Goal: Task Accomplishment & Management: Use online tool/utility

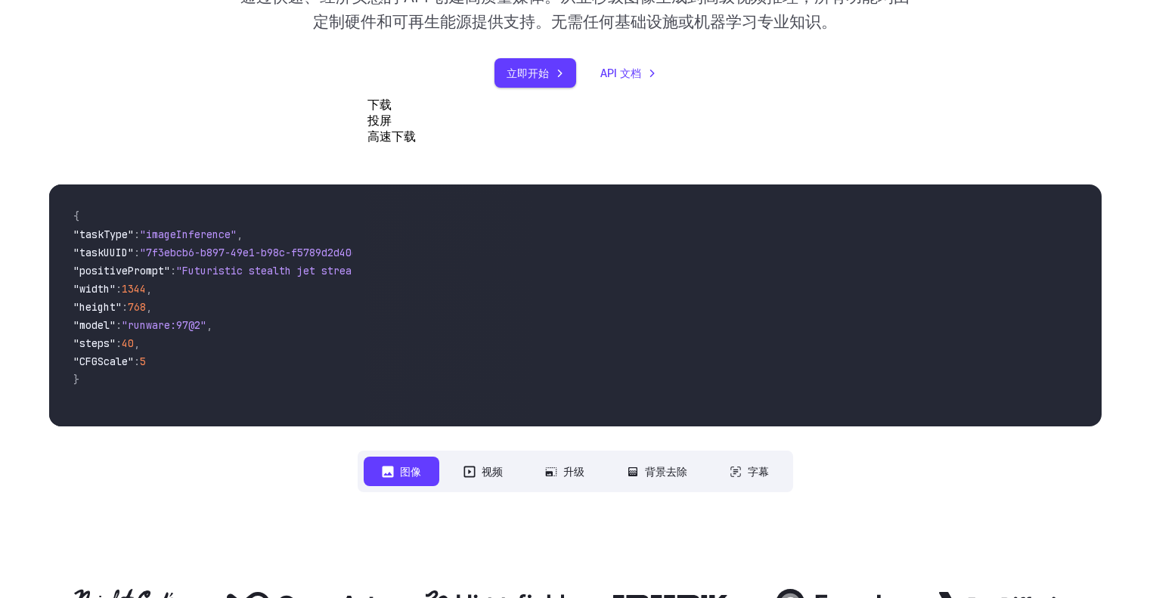
scroll to position [681, 0]
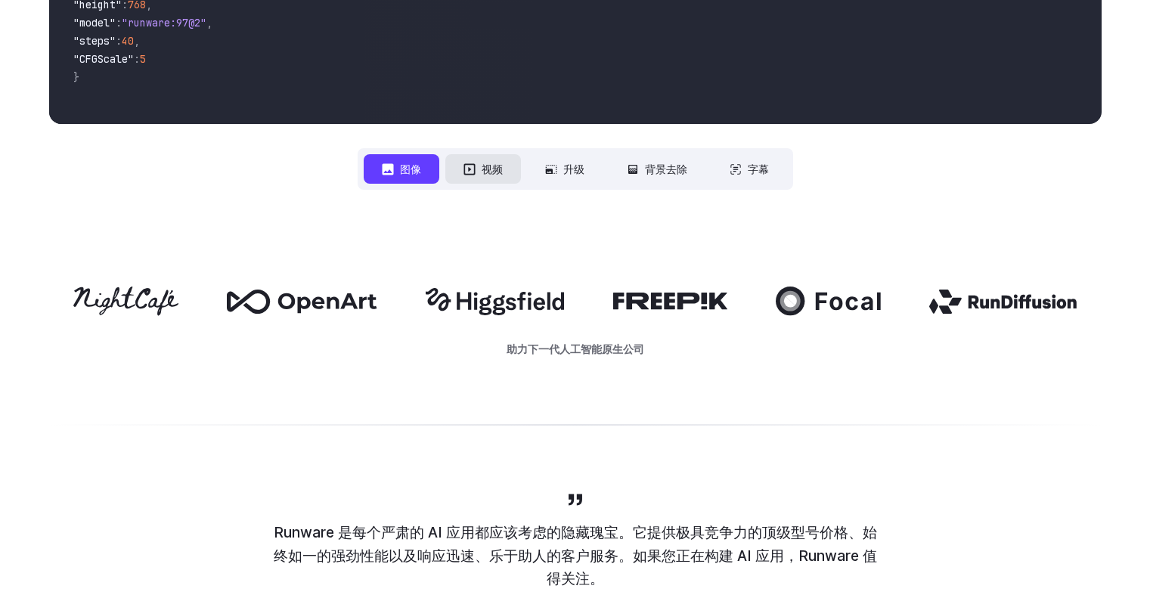
click at [449, 166] on button "视频" at bounding box center [484, 168] width 76 height 29
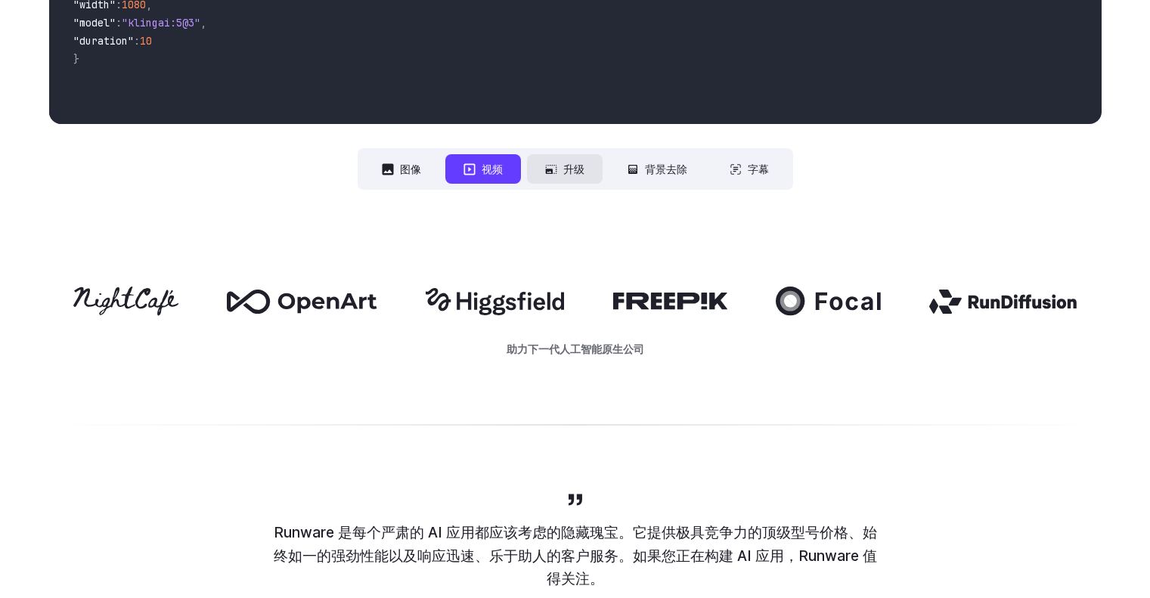
click at [576, 169] on font "升级" at bounding box center [573, 169] width 21 height 13
click at [686, 169] on font "背景去除" at bounding box center [666, 169] width 42 height 13
click at [755, 160] on button "字幕" at bounding box center [750, 168] width 76 height 29
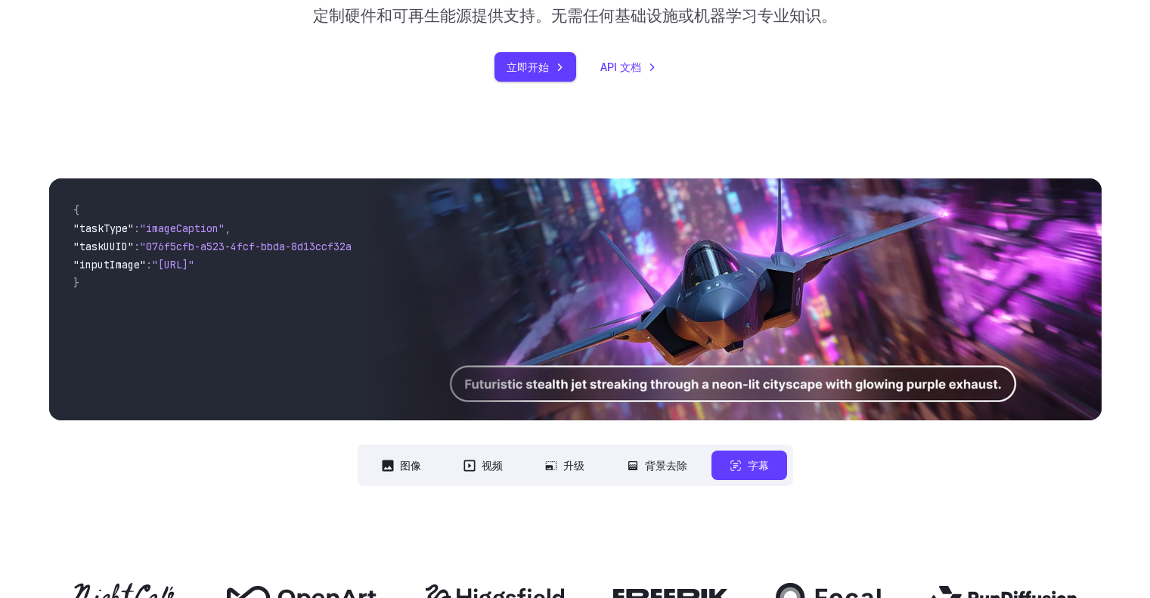
scroll to position [378, 0]
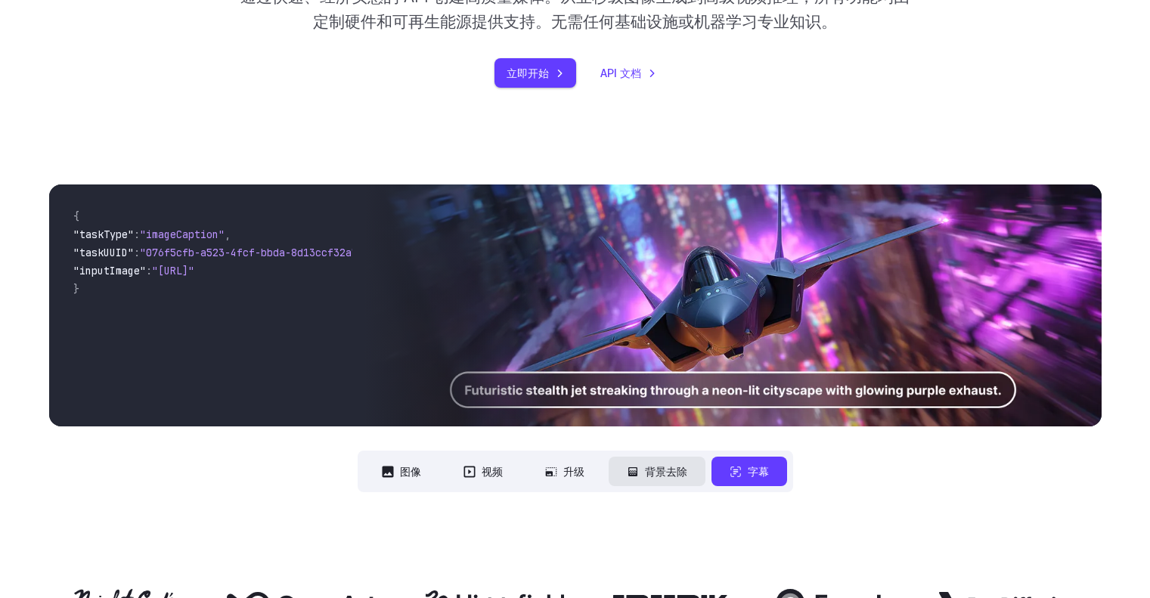
click at [663, 473] on font "背景去除" at bounding box center [666, 471] width 42 height 13
click at [641, 473] on button "背景去除" at bounding box center [657, 471] width 97 height 29
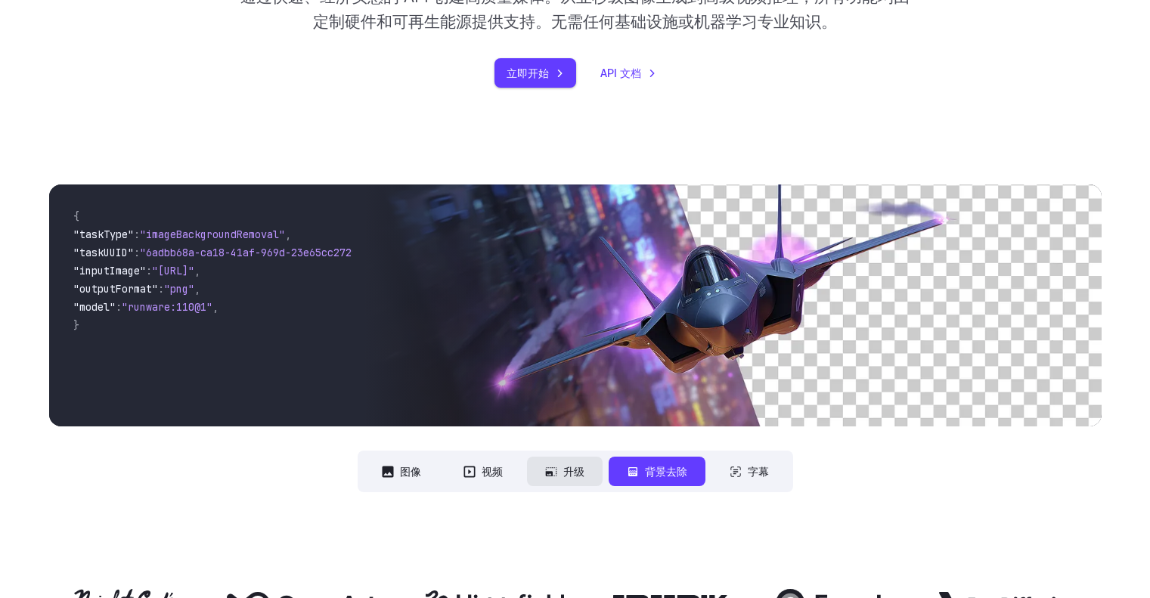
click at [576, 470] on font "升级" at bounding box center [573, 471] width 21 height 13
click at [574, 470] on font "升级" at bounding box center [573, 471] width 21 height 13
click at [543, 470] on button "升级" at bounding box center [565, 471] width 76 height 29
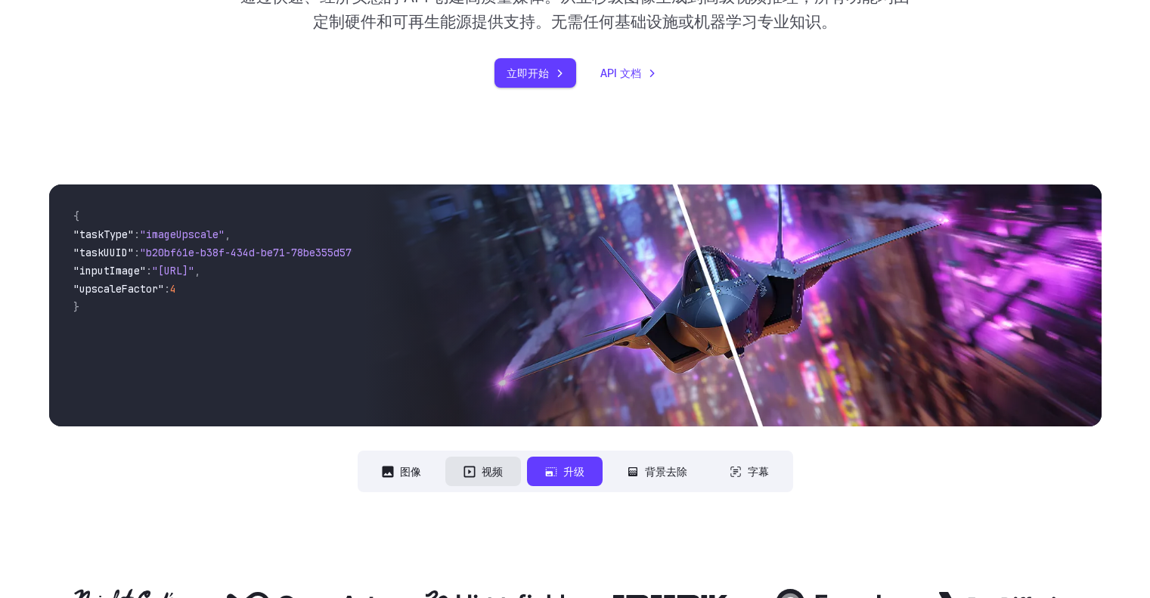
click at [491, 468] on font "视频" at bounding box center [492, 471] width 21 height 13
click at [495, 477] on font "视频" at bounding box center [492, 471] width 21 height 13
click at [507, 478] on button "视频" at bounding box center [484, 471] width 76 height 29
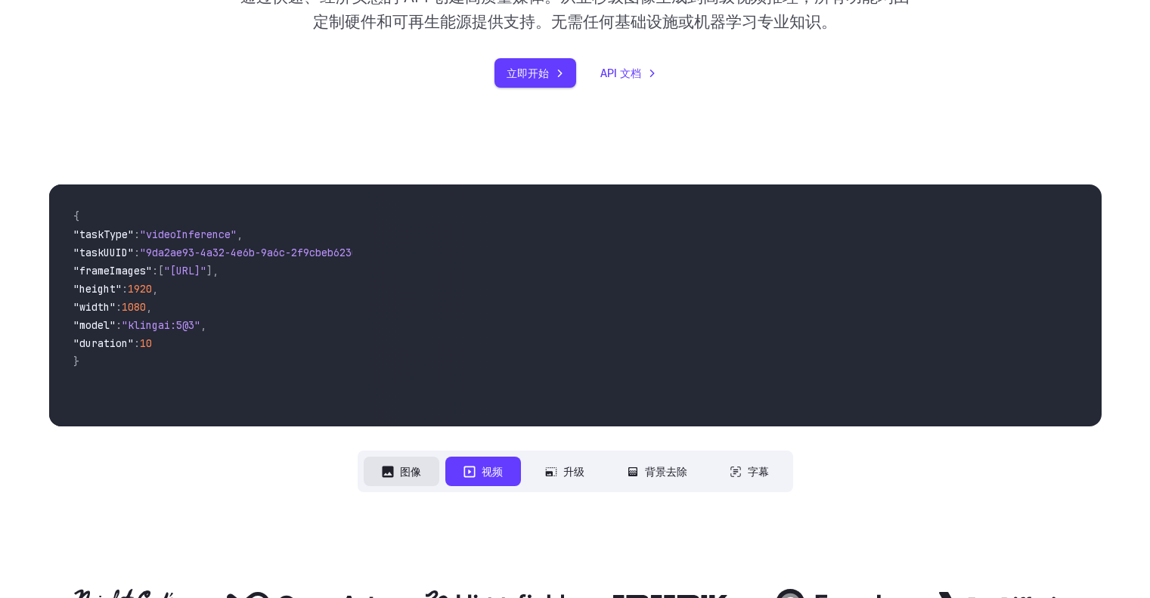
click at [418, 467] on font "图像" at bounding box center [410, 471] width 21 height 13
click at [424, 472] on button "图像" at bounding box center [402, 471] width 76 height 29
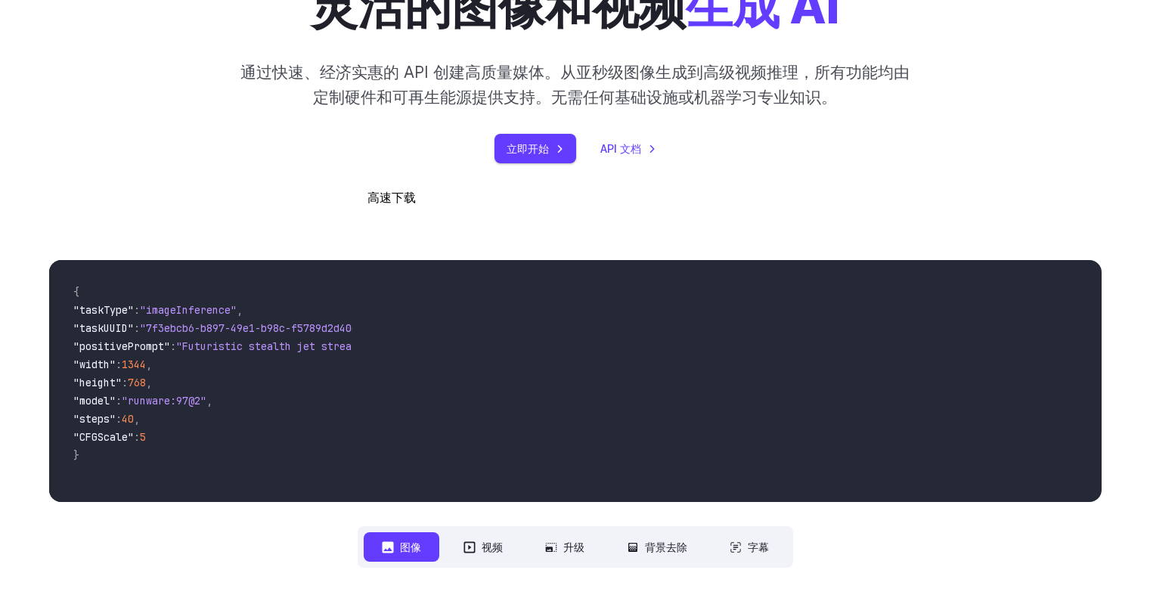
scroll to position [227, 0]
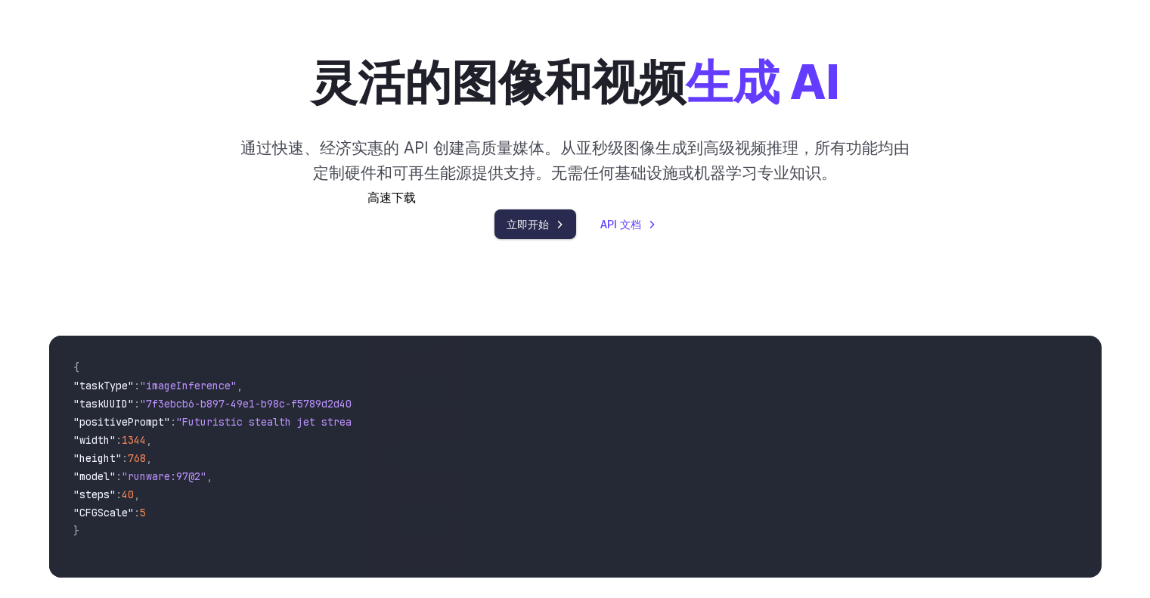
click at [555, 227] on link "立即开始" at bounding box center [536, 224] width 82 height 29
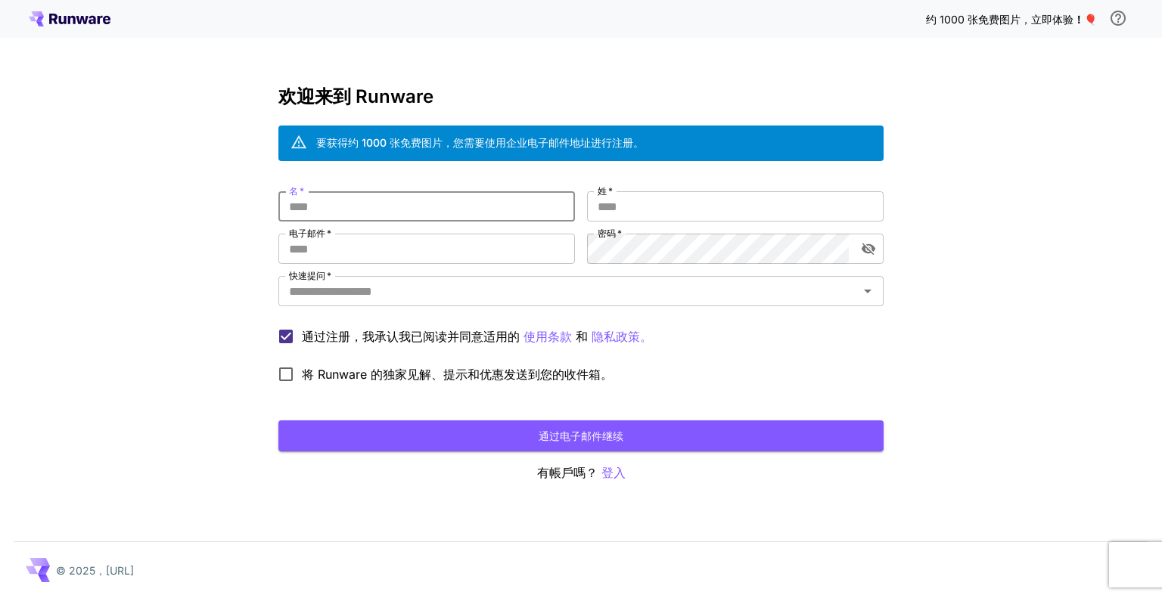
click at [482, 205] on input "名   *" at bounding box center [426, 206] width 296 height 30
click at [374, 196] on input "名   *" at bounding box center [426, 206] width 296 height 30
click at [408, 250] on input "电子邮件   *" at bounding box center [426, 249] width 296 height 30
type input "**********"
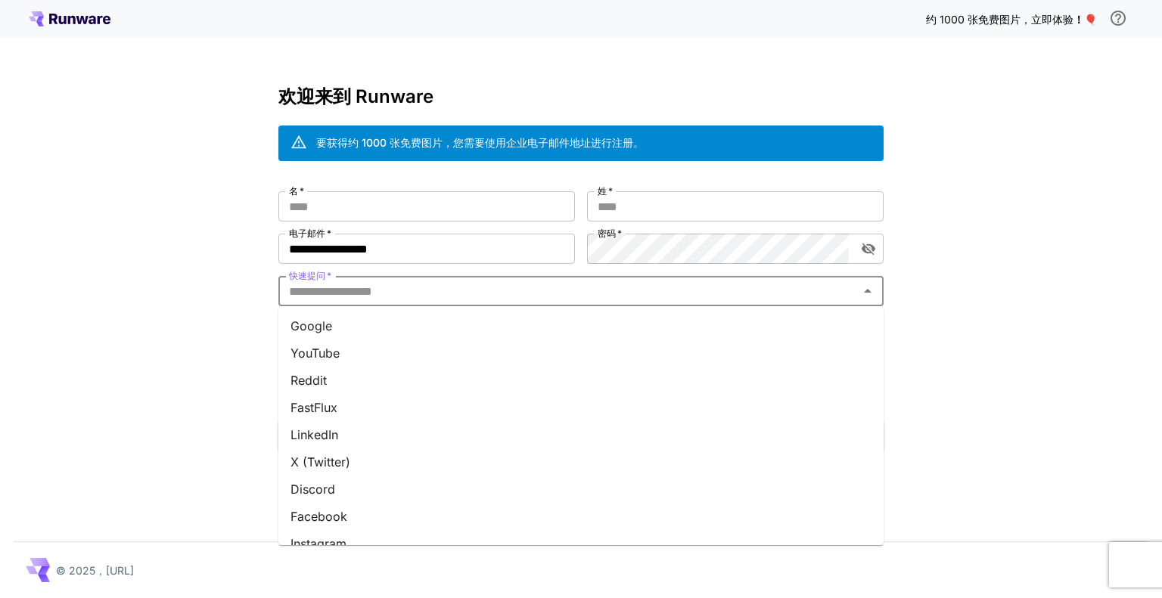
click at [413, 287] on input "快速提问   *" at bounding box center [568, 291] width 571 height 21
click at [393, 327] on li "谷歌" at bounding box center [580, 325] width 605 height 27
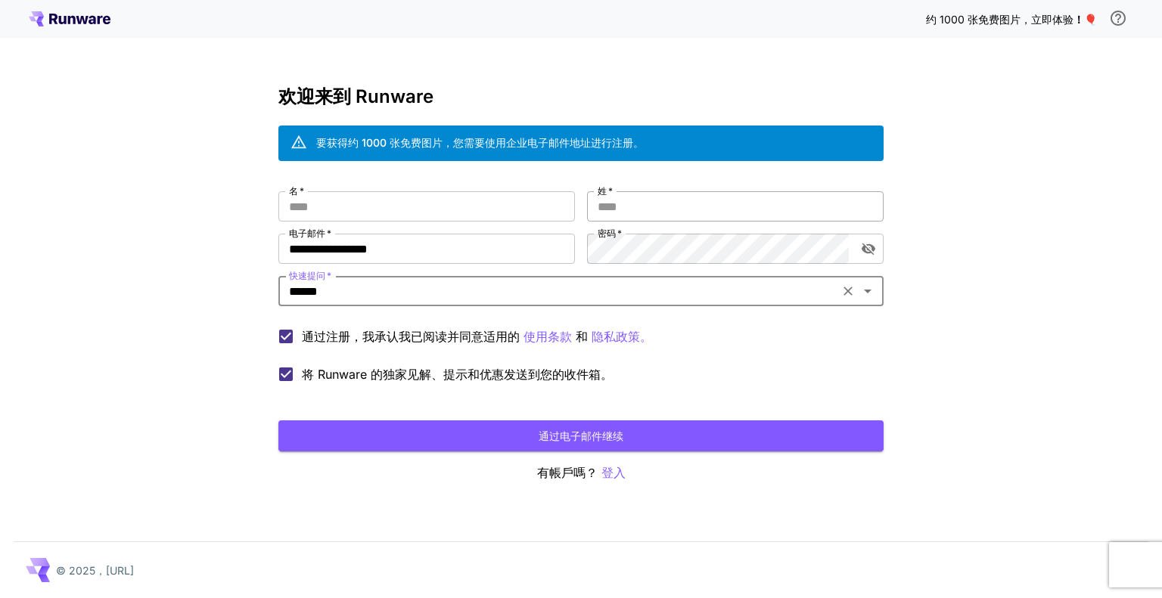
click at [665, 210] on input "姓   *" at bounding box center [735, 206] width 296 height 30
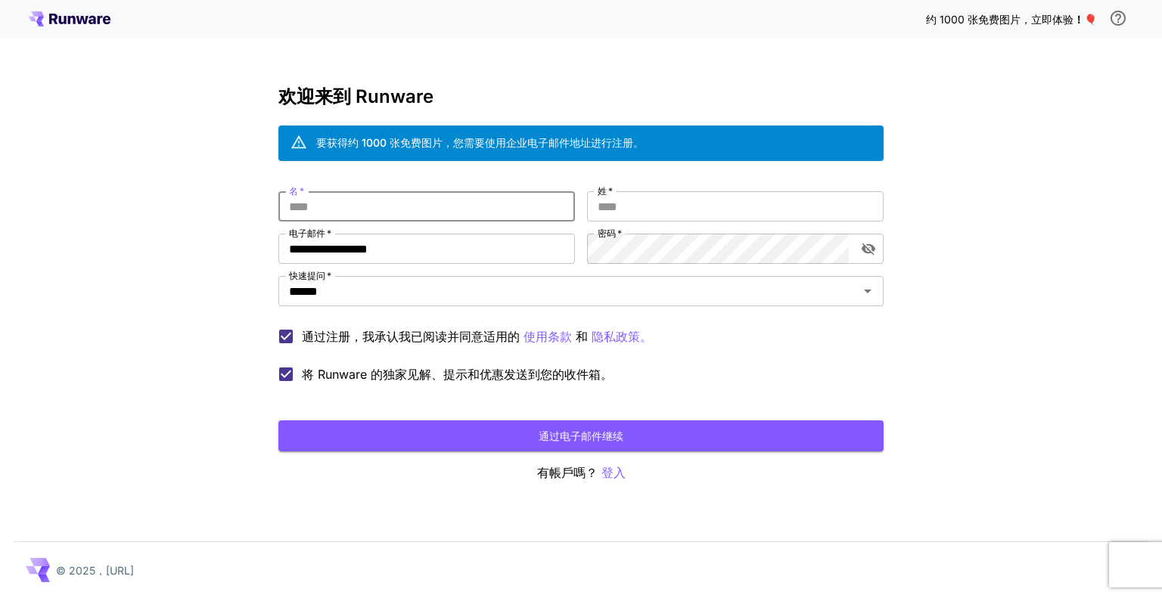
click at [481, 208] on input "名   *" at bounding box center [426, 206] width 296 height 30
type input "*"
click at [663, 210] on input "姓   *" at bounding box center [735, 206] width 296 height 30
type input "*"
drag, startPoint x: 563, startPoint y: 197, endPoint x: 561, endPoint y: 189, distance: 8.5
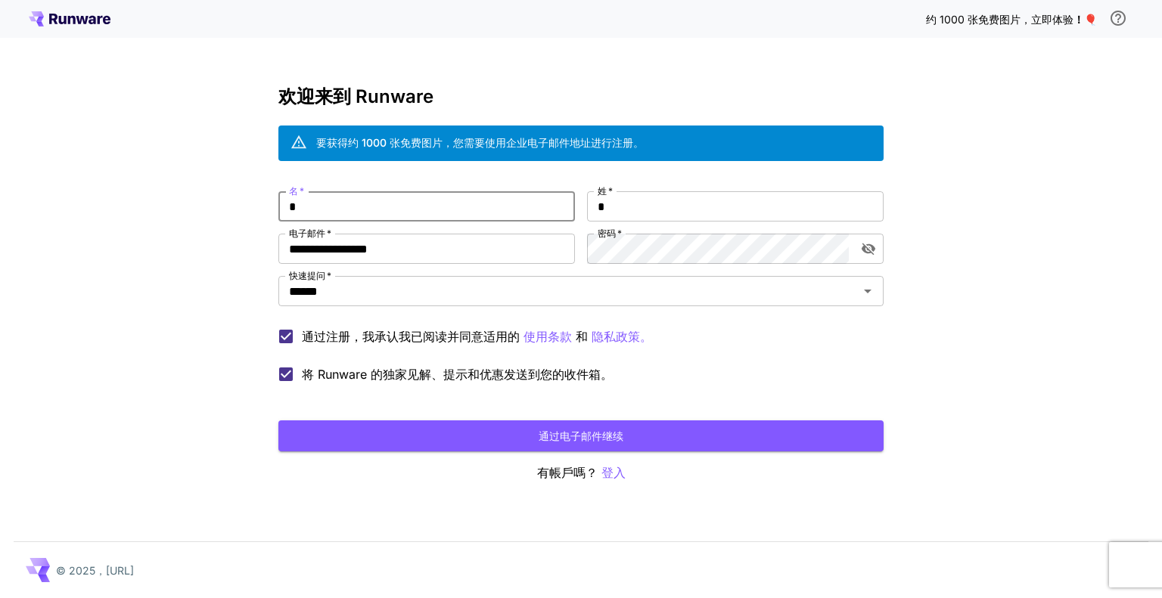
click at [562, 197] on input "*" at bounding box center [426, 206] width 296 height 30
click at [396, 202] on input "**" at bounding box center [426, 206] width 296 height 30
type input "*"
click at [657, 202] on input "*" at bounding box center [735, 206] width 296 height 30
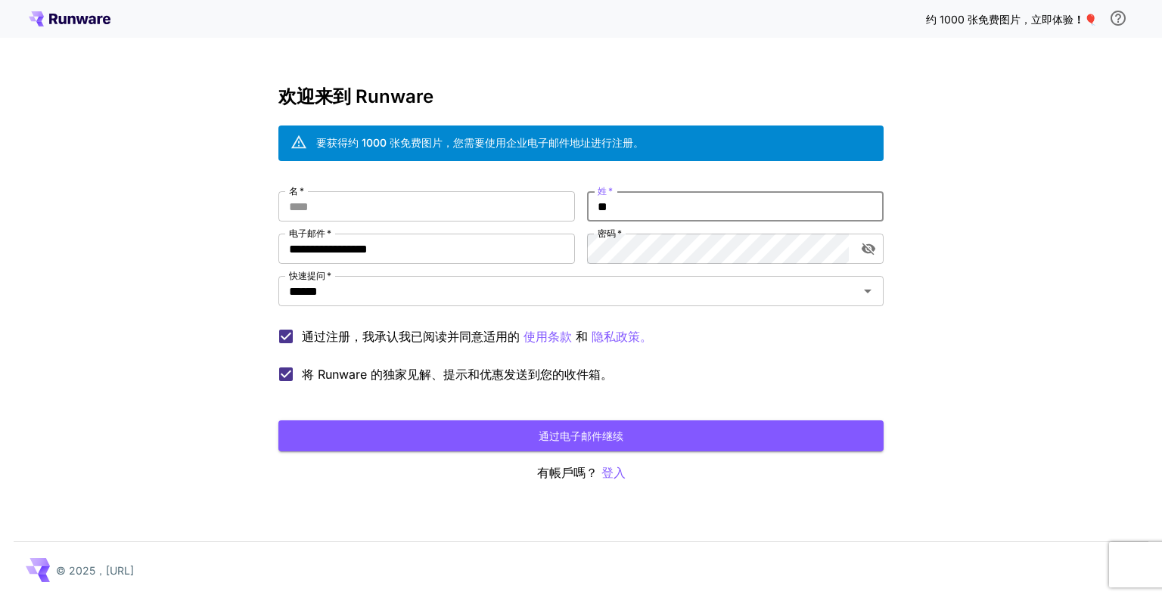
type input "*"
type input "***"
click at [511, 197] on input "名   *" at bounding box center [426, 206] width 296 height 30
type input "*****"
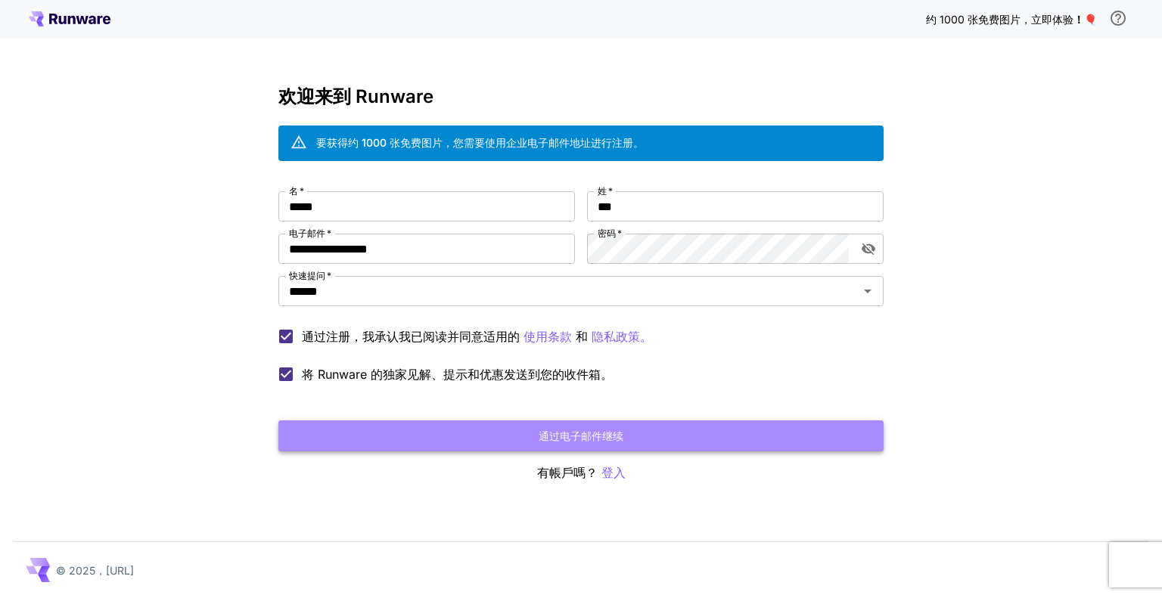
click at [585, 433] on font "通过电子邮件继续" at bounding box center [581, 436] width 85 height 13
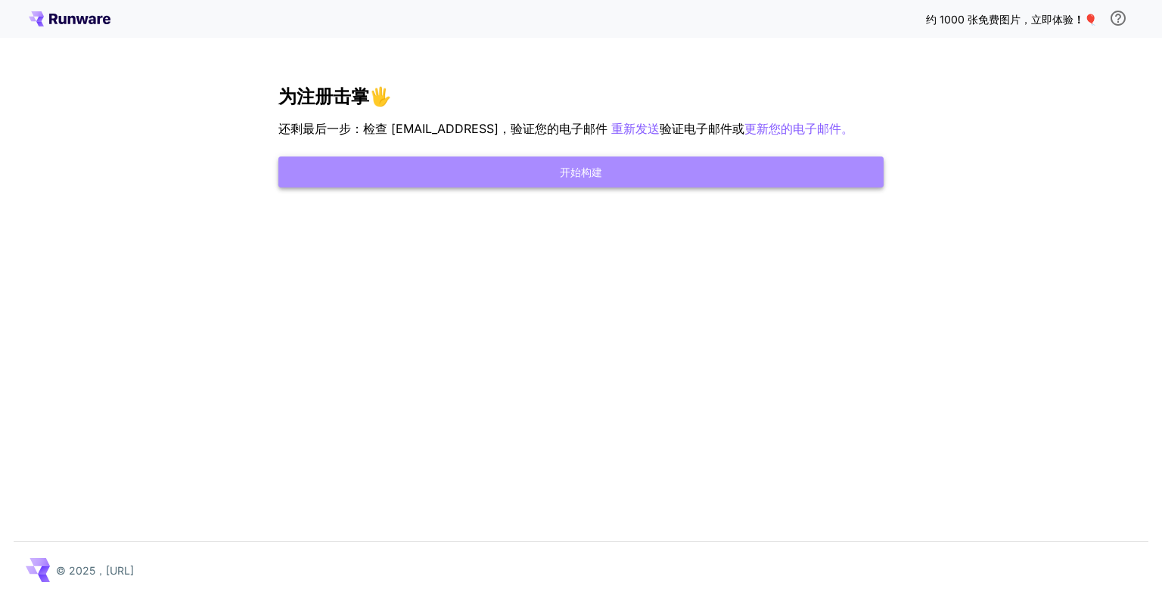
click at [644, 188] on button "开始构建" at bounding box center [580, 172] width 605 height 31
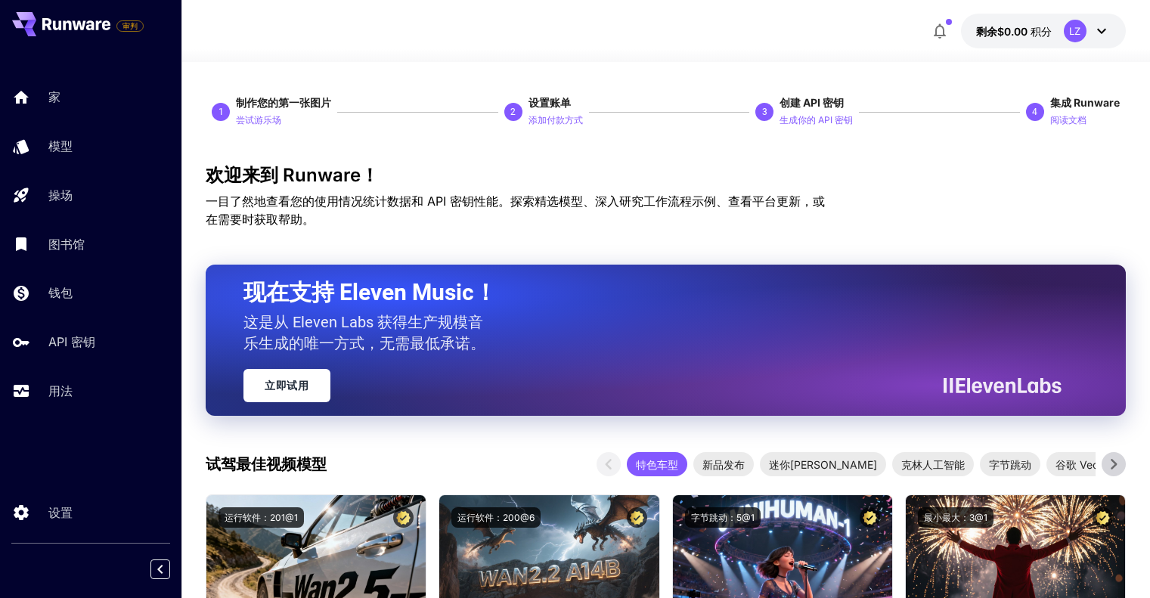
click at [670, 203] on font "一目了然地查看您的使用情况统计数据和 API 密钥性能。探索精选模型、深入研究工作流程示例、查看平台更新，或在需要时获取帮助。" at bounding box center [515, 210] width 619 height 33
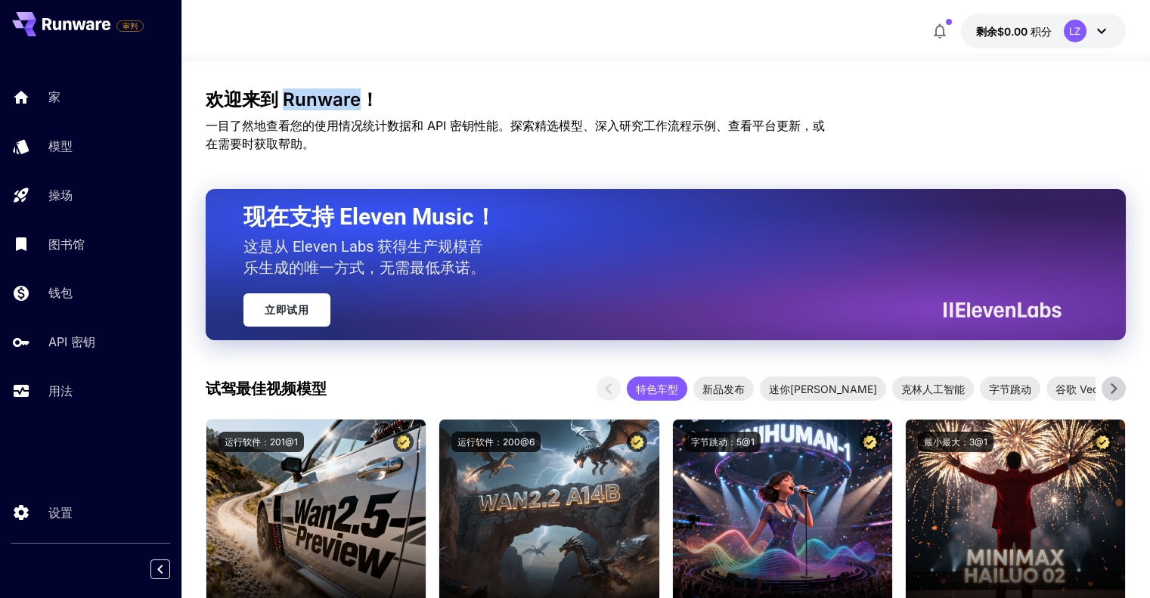
drag, startPoint x: 359, startPoint y: 98, endPoint x: 287, endPoint y: 101, distance: 72.7
click at [287, 101] on font "欢迎来到 Runware！" at bounding box center [292, 99] width 173 height 22
copy font "Runware"
click at [393, 153] on p "一目了然地查看您的使用情况统计数据和 API 密钥性能。探索精选模型、深入研究工作流程示例、查看平台更新，或在需要时获取帮助。" at bounding box center [520, 134] width 629 height 36
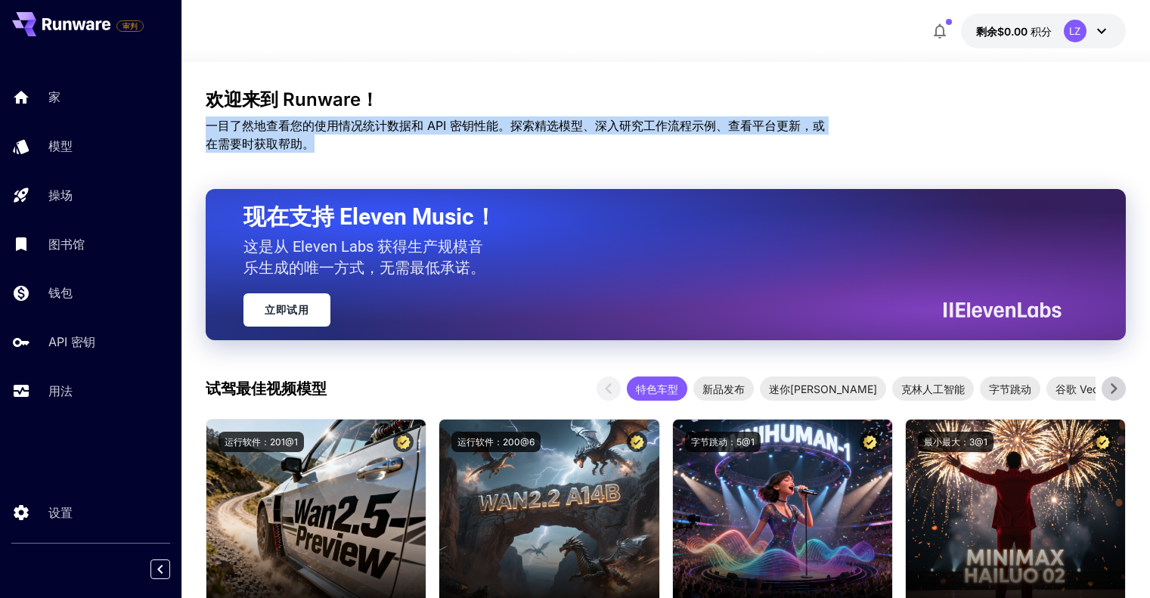
drag, startPoint x: 318, startPoint y: 151, endPoint x: 202, endPoint y: 120, distance: 120.3
click at [339, 135] on p "一目了然地查看您的使用情况统计数据和 API 密钥性能。探索精选模型、深入研究工作流程示例、查看平台更新，或在需要时获取帮助。" at bounding box center [520, 134] width 629 height 36
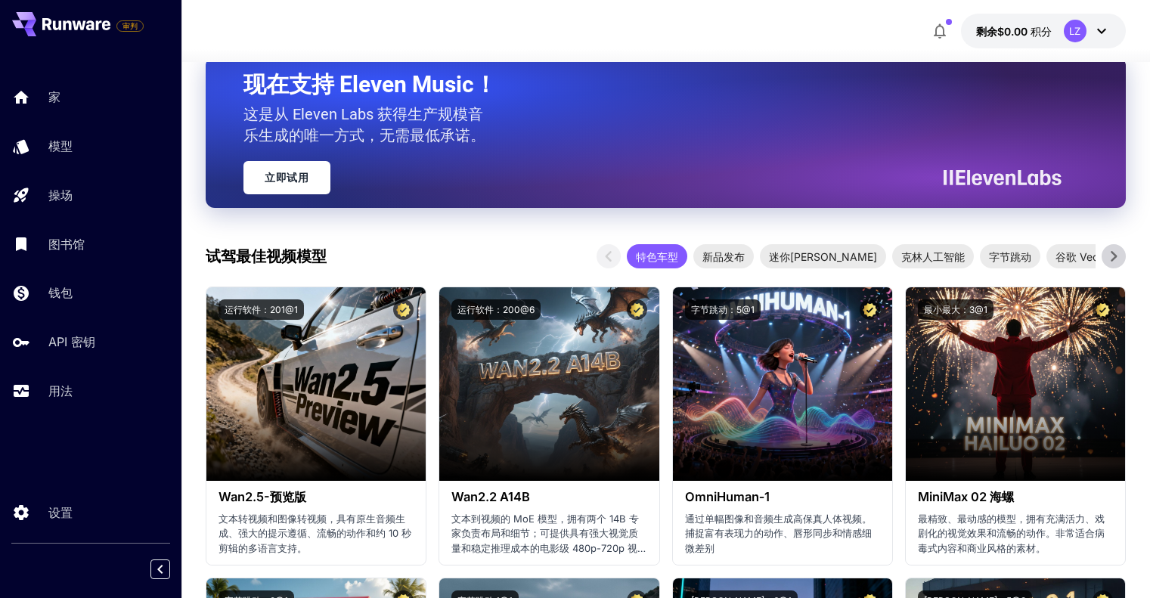
scroll to position [227, 0]
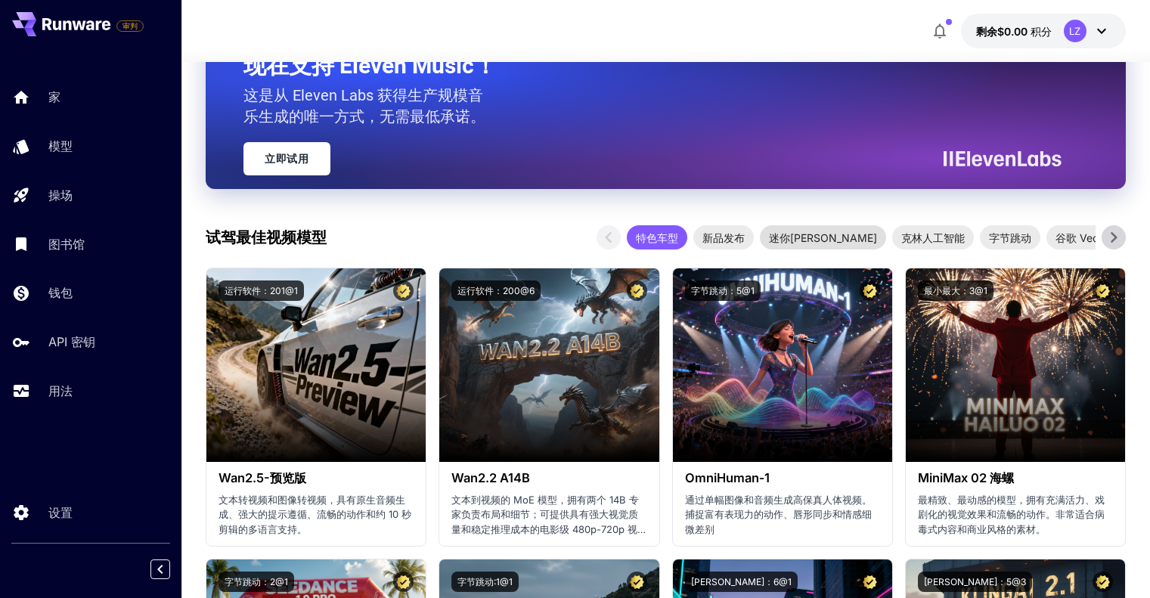
click at [809, 231] on span "迷你[PERSON_NAME]" at bounding box center [823, 238] width 126 height 16
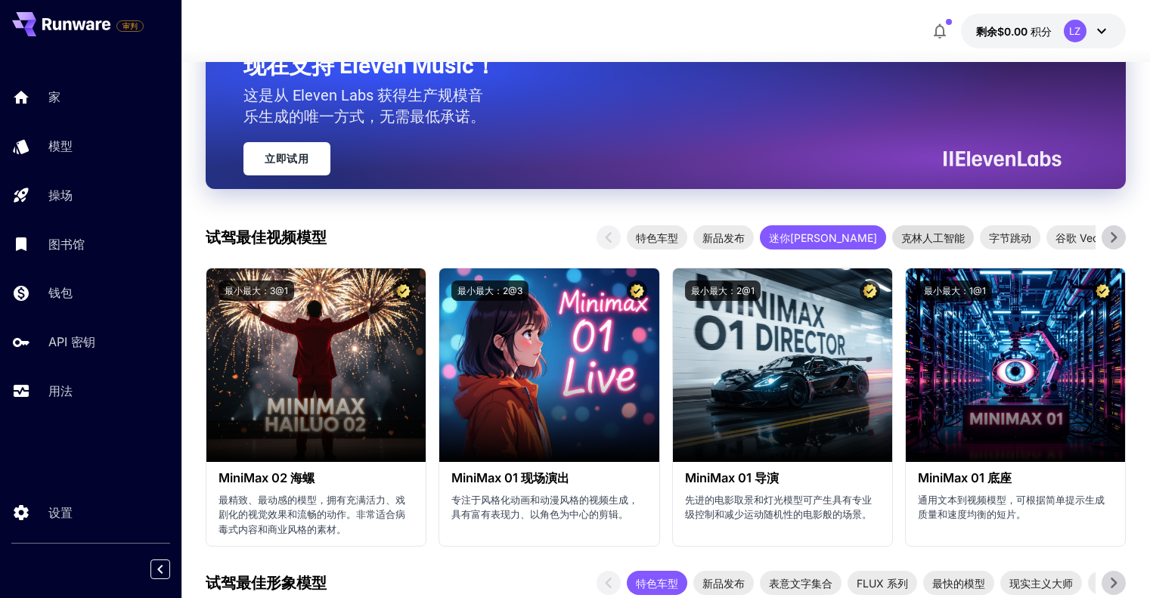
click at [902, 236] on font "克林人工智能" at bounding box center [934, 237] width 64 height 13
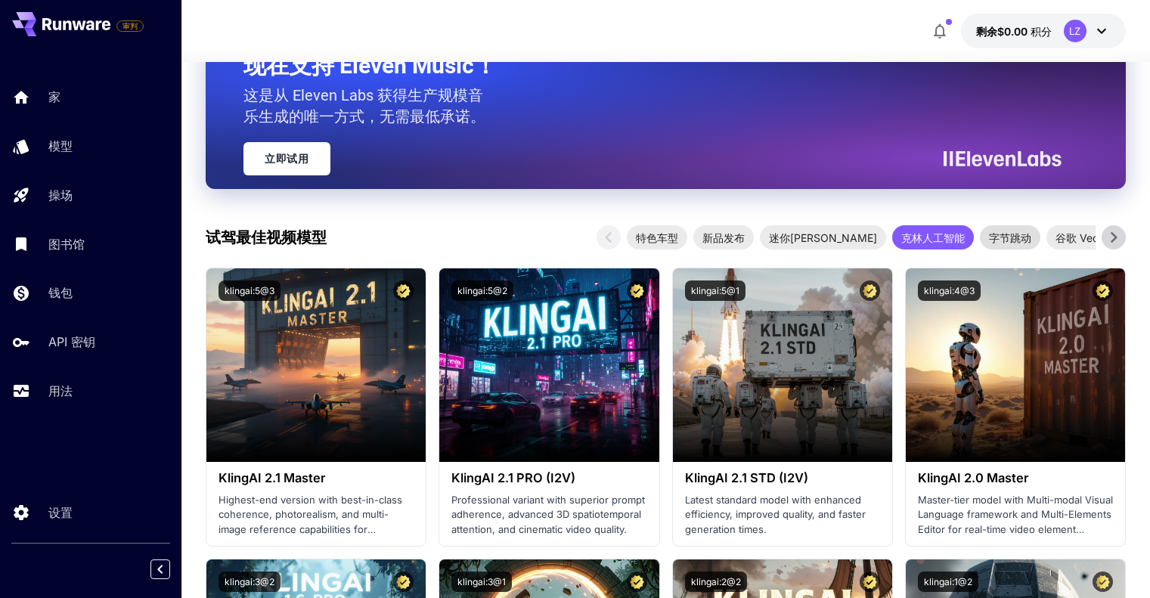
click at [989, 233] on font "字节跳动" at bounding box center [1010, 237] width 42 height 13
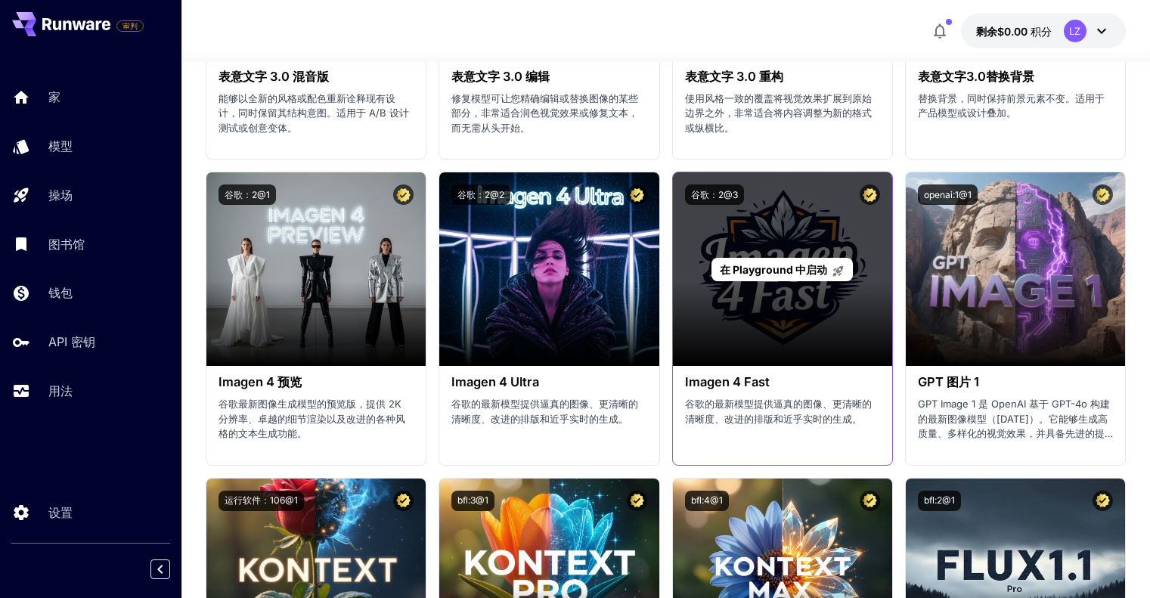
scroll to position [1588, 0]
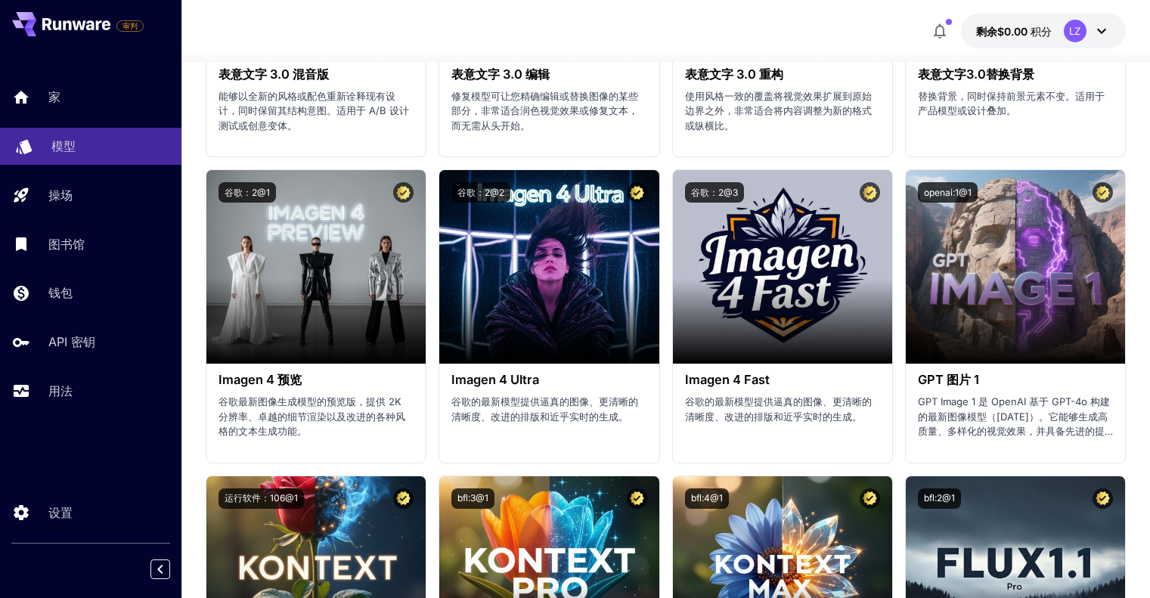
click at [95, 137] on div "模型" at bounding box center [110, 146] width 118 height 18
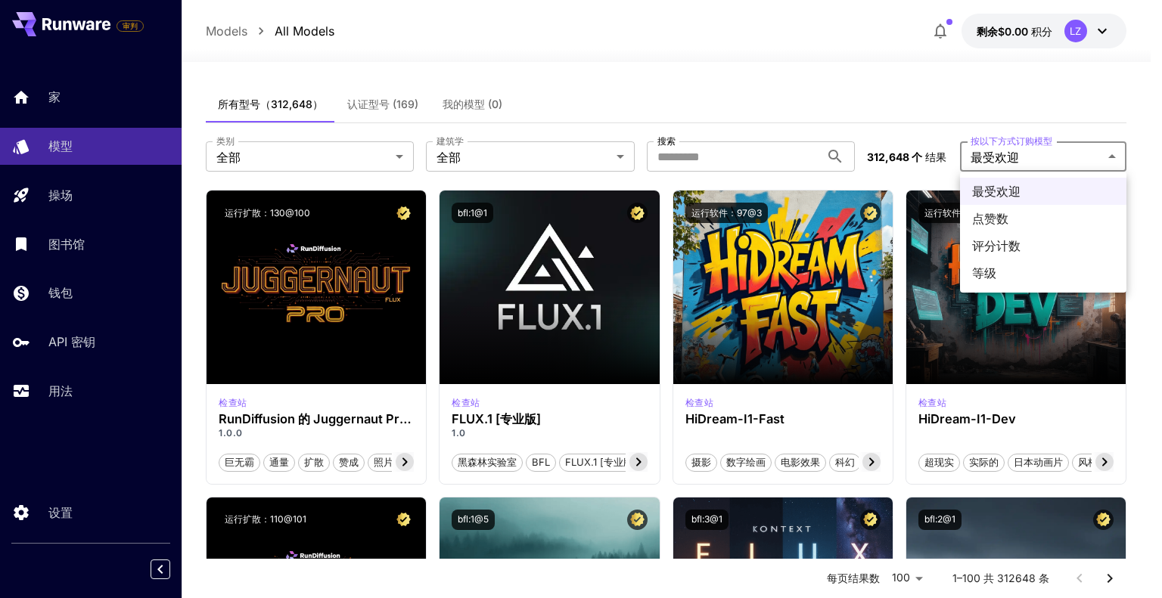
click at [1012, 153] on div at bounding box center [581, 299] width 1162 height 598
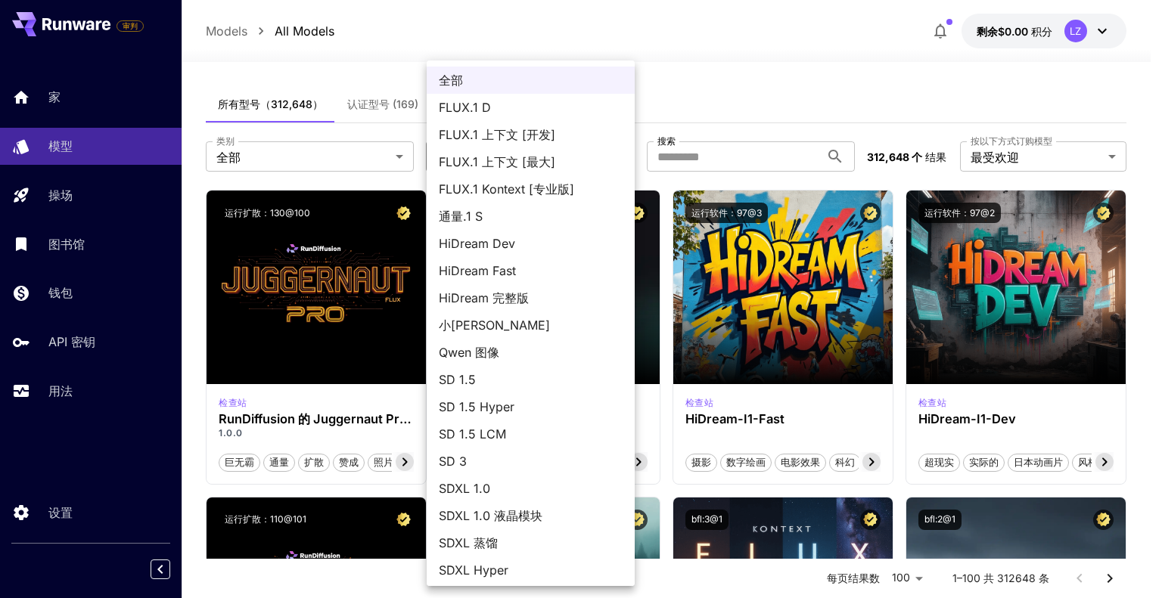
click at [723, 68] on div at bounding box center [581, 299] width 1162 height 598
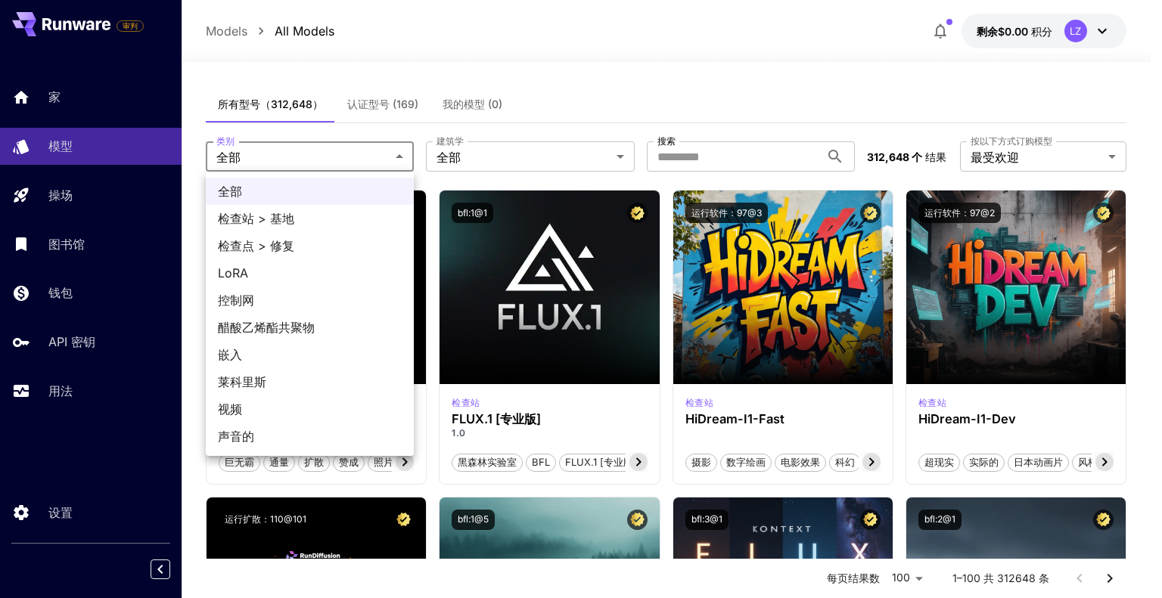
click at [525, 71] on div at bounding box center [581, 299] width 1162 height 598
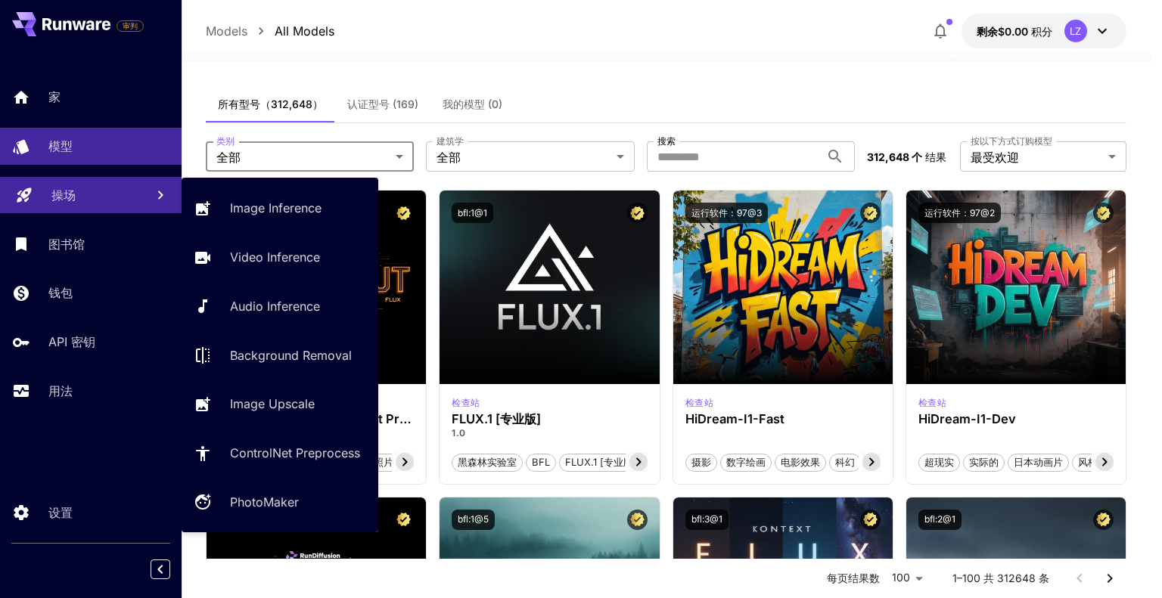
click at [112, 188] on div "操场" at bounding box center [92, 195] width 82 height 18
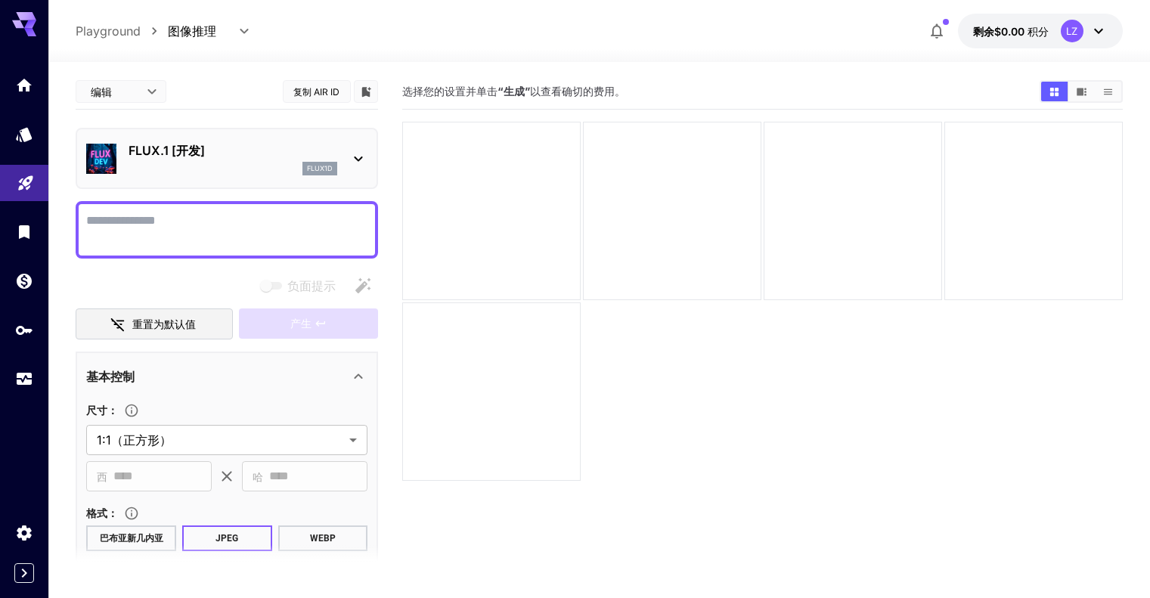
click at [163, 231] on textarea "负面提示" at bounding box center [226, 230] width 281 height 36
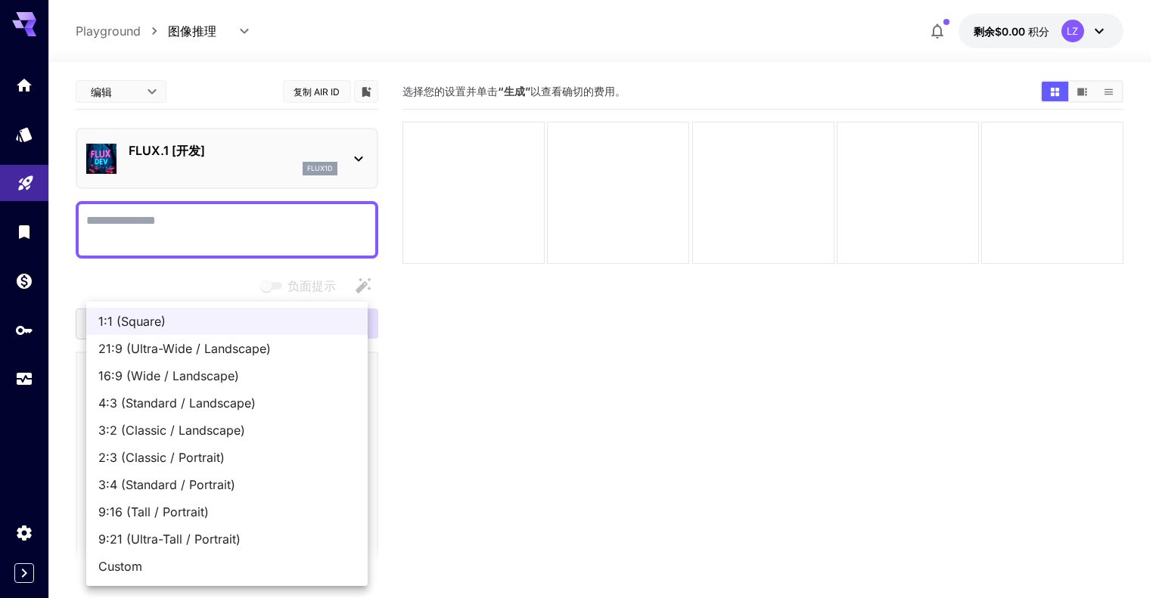
click at [250, 435] on body "**********" at bounding box center [581, 359] width 1162 height 718
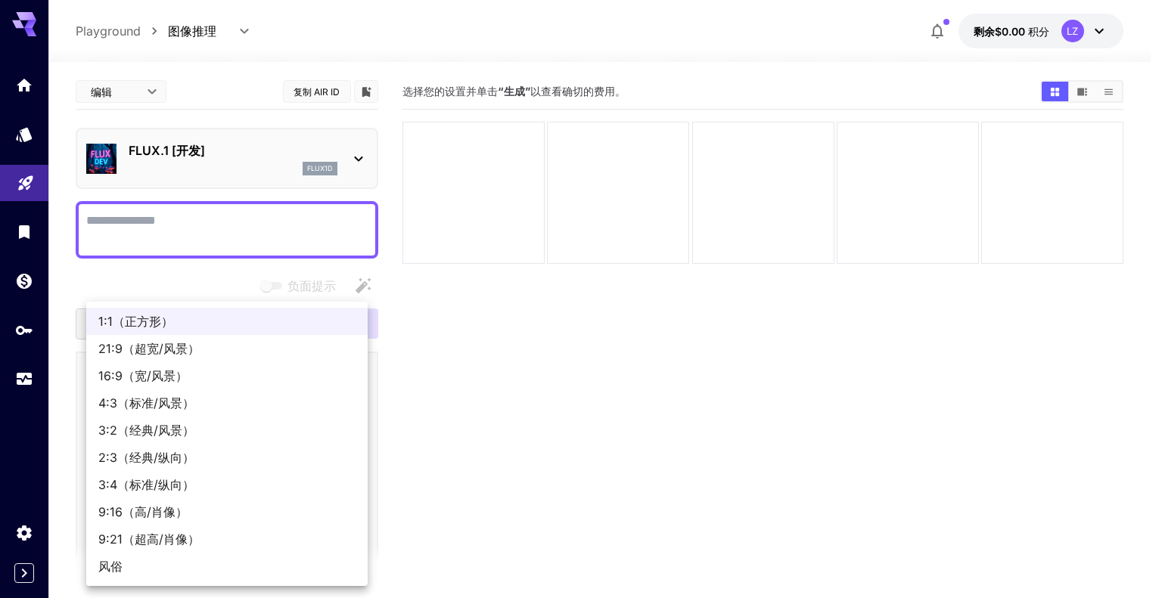
click at [269, 315] on span "1:1（正方形）" at bounding box center [226, 321] width 257 height 18
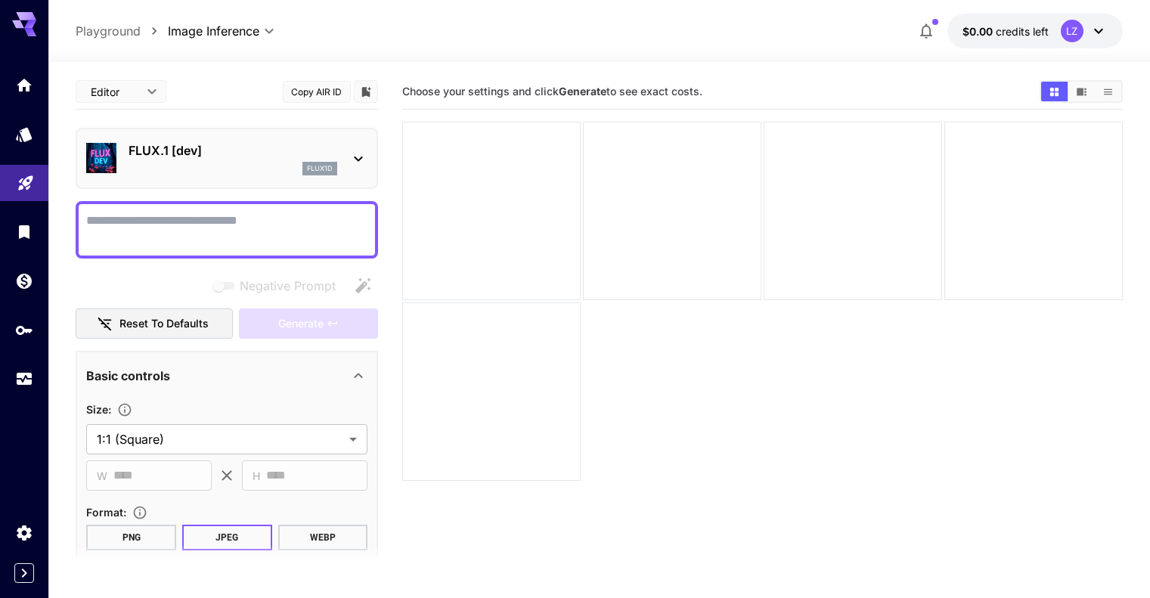
click at [154, 535] on button "PNG" at bounding box center [131, 538] width 90 height 26
click at [187, 219] on textarea "Negative Prompt" at bounding box center [226, 230] width 281 height 36
click at [349, 155] on div "FLUX.1 [dev] flux1d" at bounding box center [226, 158] width 281 height 46
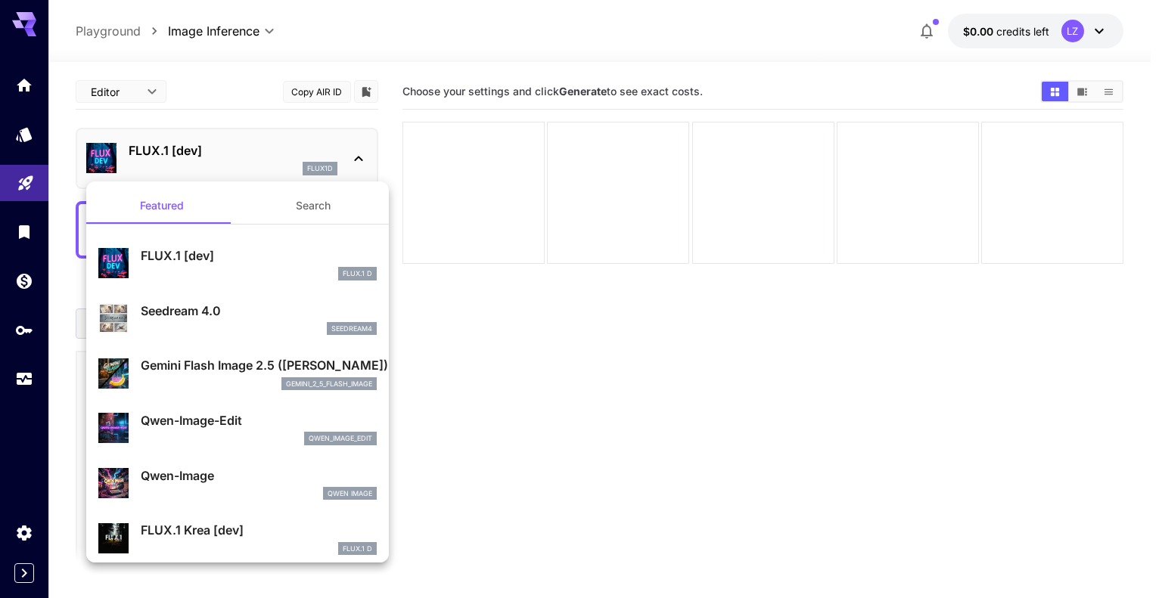
click at [183, 163] on div at bounding box center [581, 299] width 1162 height 598
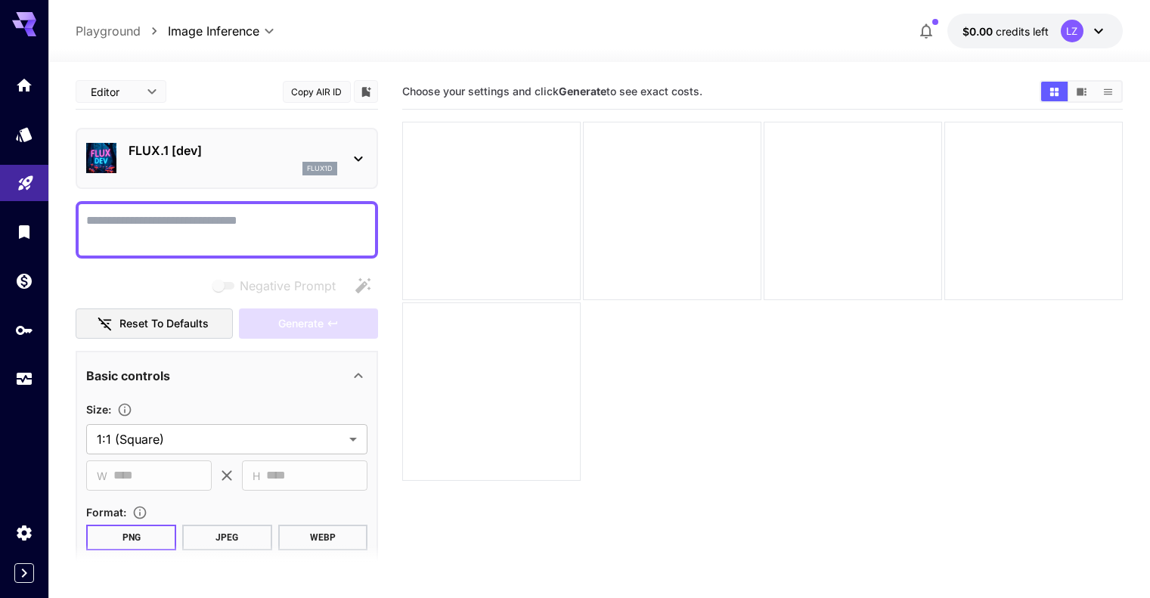
click at [188, 234] on textarea "Negative Prompt" at bounding box center [226, 230] width 281 height 36
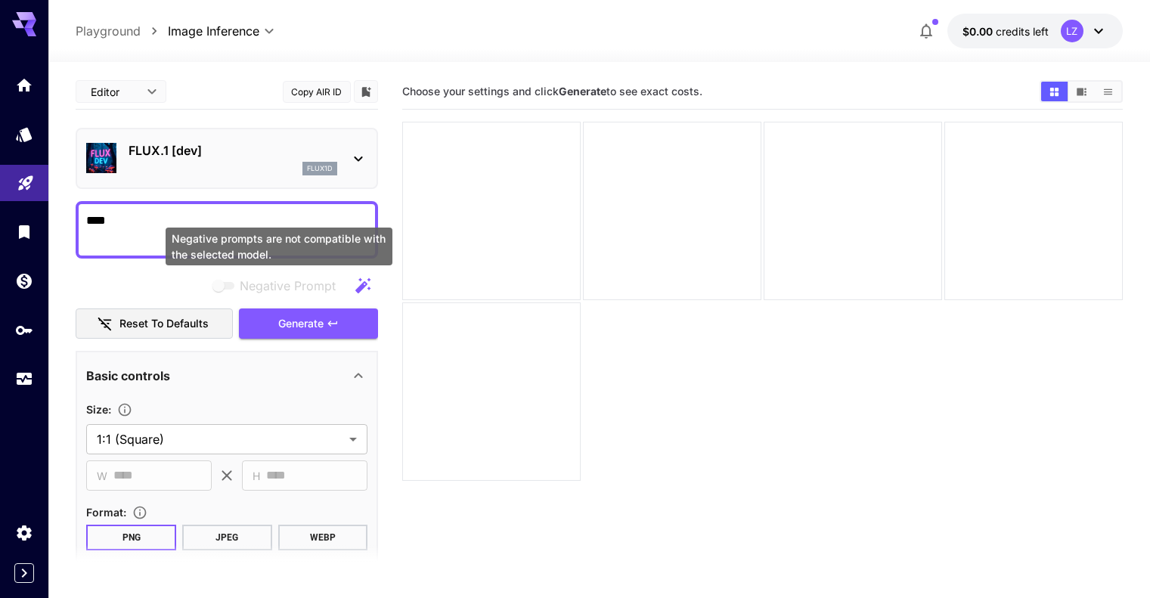
type textarea "****"
click at [244, 286] on span "Negative Prompt" at bounding box center [288, 286] width 96 height 18
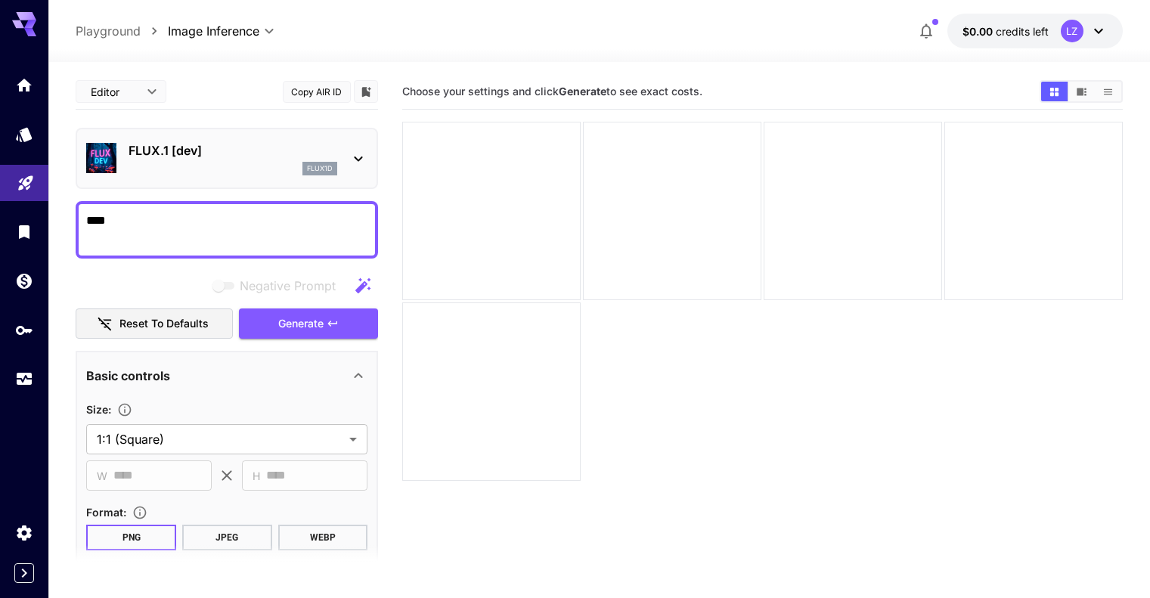
click at [366, 280] on icon "button" at bounding box center [363, 286] width 18 height 18
click at [200, 319] on button "Reset to defaults" at bounding box center [154, 324] width 157 height 31
click at [150, 530] on button "PNG" at bounding box center [131, 538] width 90 height 26
click at [292, 321] on span "Generate" at bounding box center [300, 324] width 45 height 19
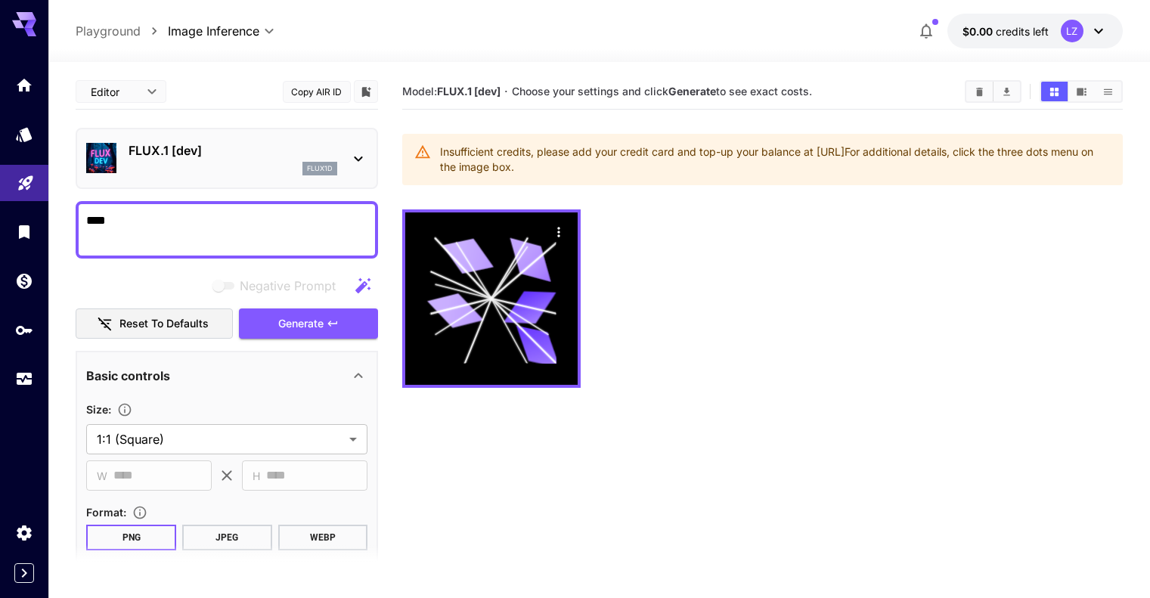
click at [1092, 30] on icon at bounding box center [1099, 31] width 18 height 18
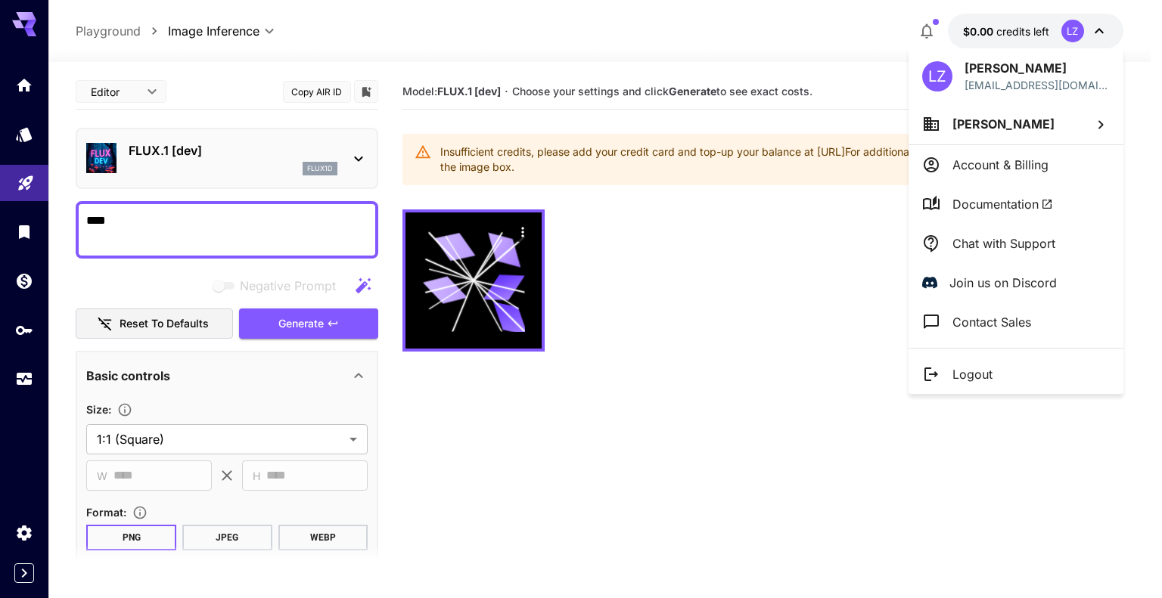
click at [930, 28] on div at bounding box center [581, 299] width 1162 height 598
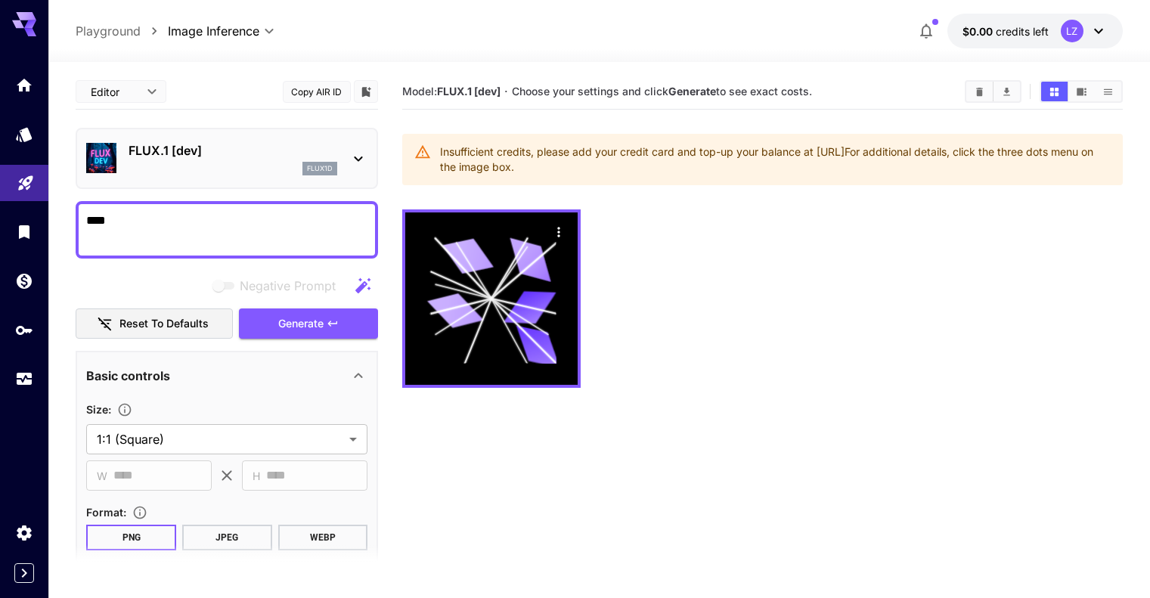
click at [933, 30] on icon "button" at bounding box center [926, 31] width 18 height 18
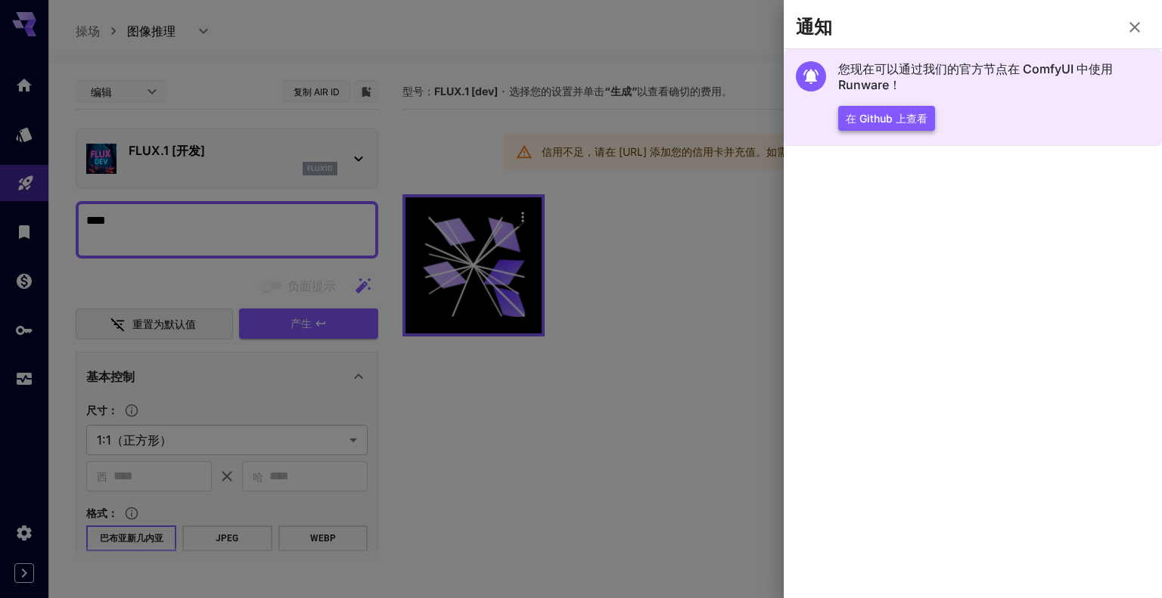
click at [874, 120] on font "在 Github 上查看" at bounding box center [887, 118] width 82 height 13
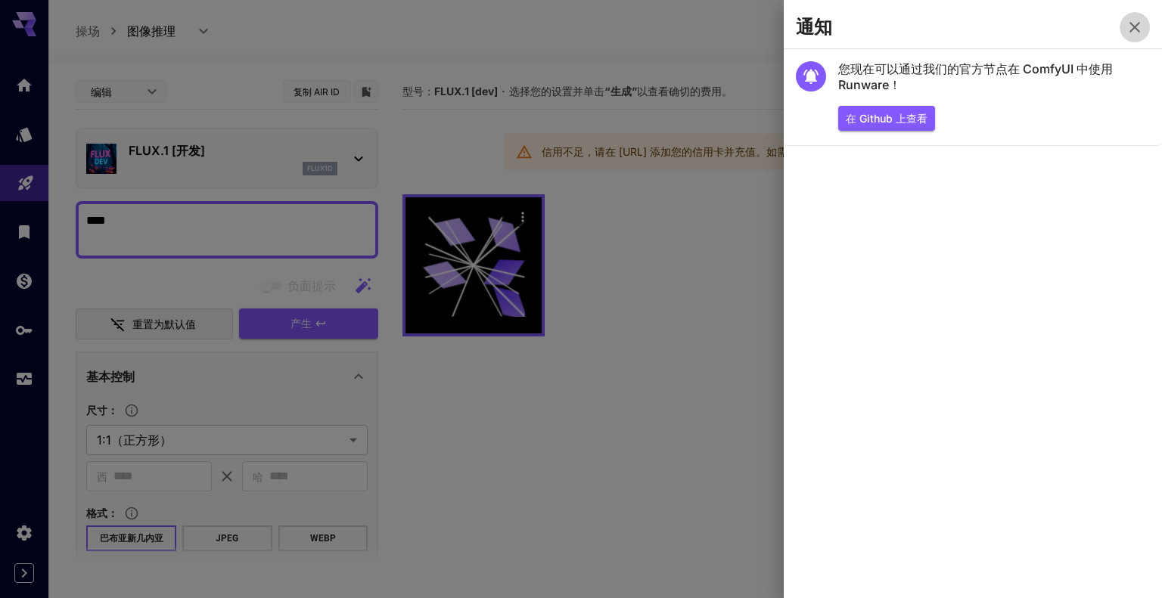
click at [1135, 29] on icon "button" at bounding box center [1134, 27] width 11 height 11
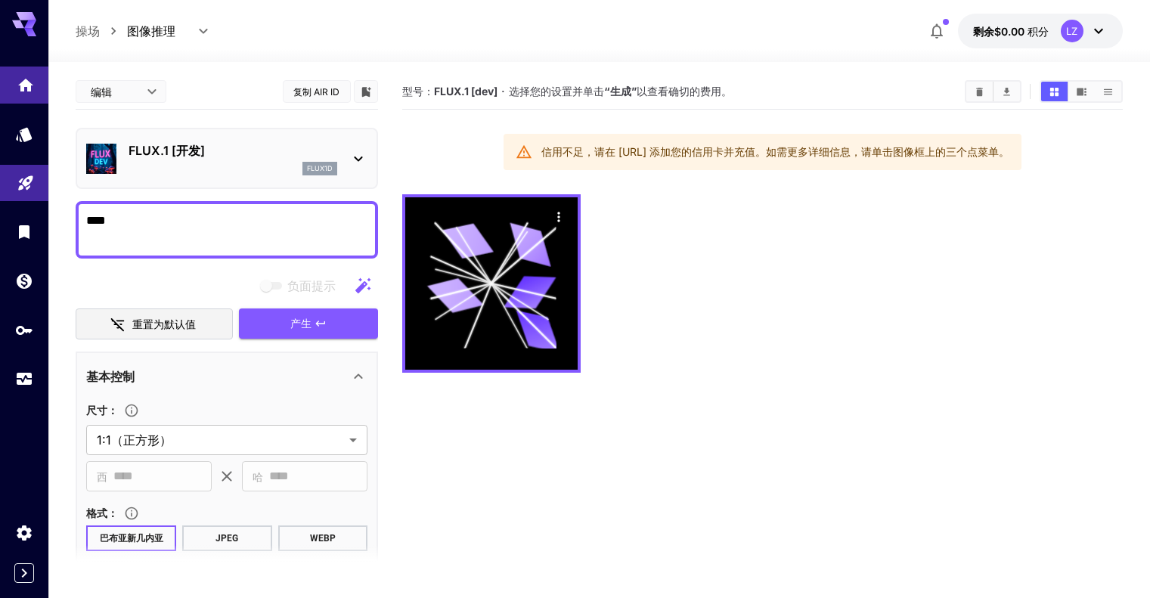
click at [27, 93] on body "**********" at bounding box center [575, 359] width 1150 height 718
click at [598, 147] on font "信用不足，请在 [URL] 添加您的信用卡并充值。" at bounding box center [654, 151] width 225 height 13
click at [18, 88] on icon "家" at bounding box center [26, 81] width 18 height 18
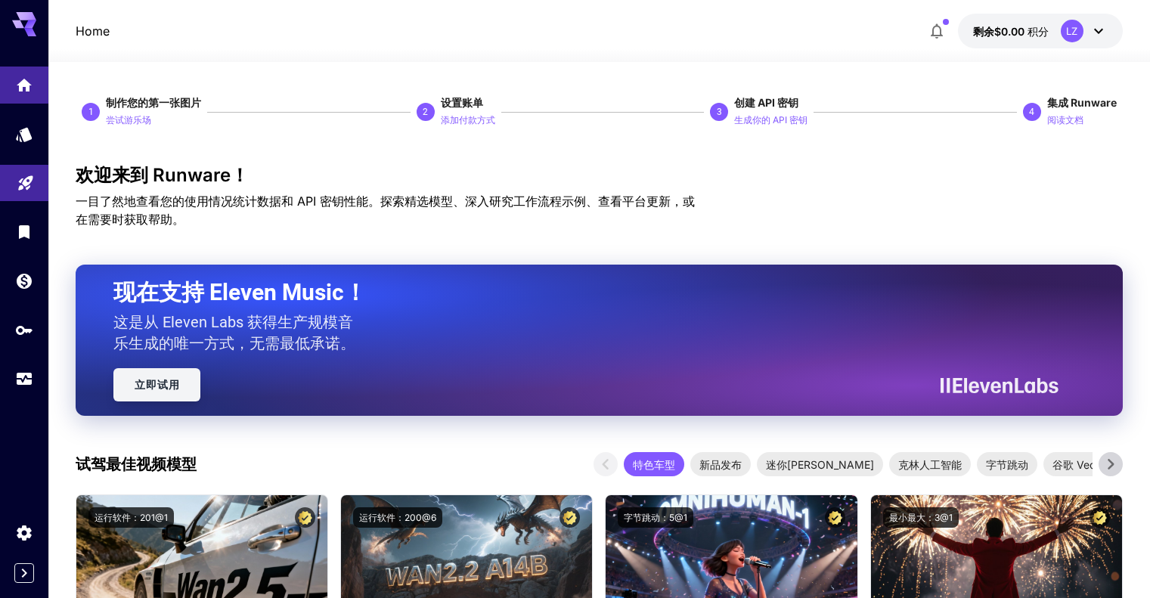
click at [154, 375] on link "立即试用" at bounding box center [156, 384] width 87 height 33
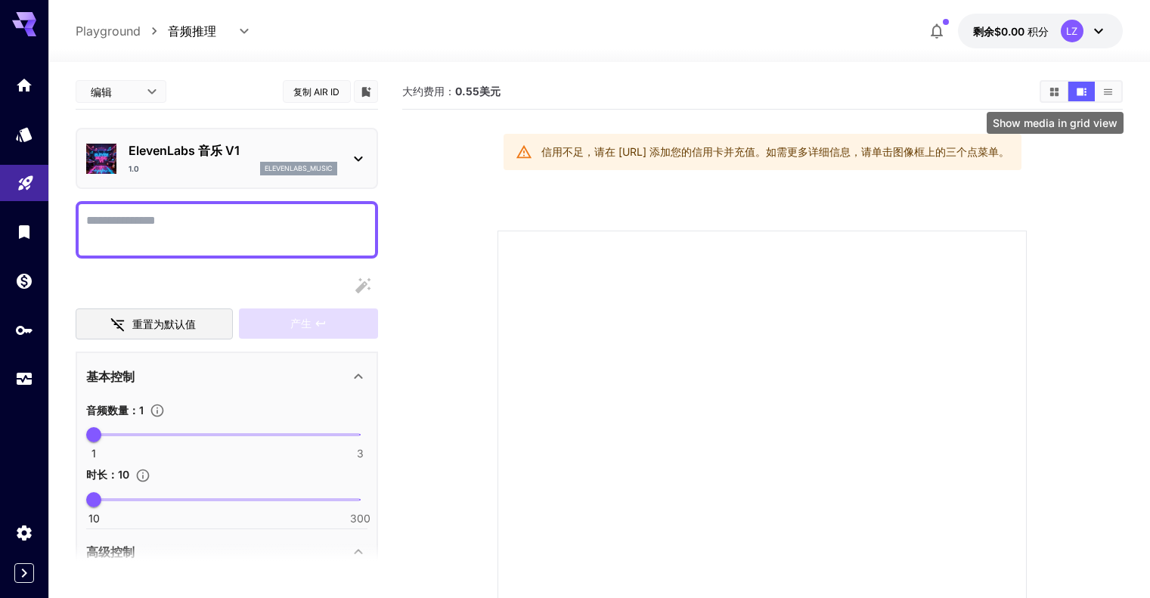
click at [1061, 86] on button "在网格视图中显示媒体" at bounding box center [1055, 92] width 26 height 20
click at [1074, 86] on button "在视频视图中显示媒体" at bounding box center [1082, 92] width 26 height 20
click at [128, 92] on body "**********" at bounding box center [575, 403] width 1150 height 806
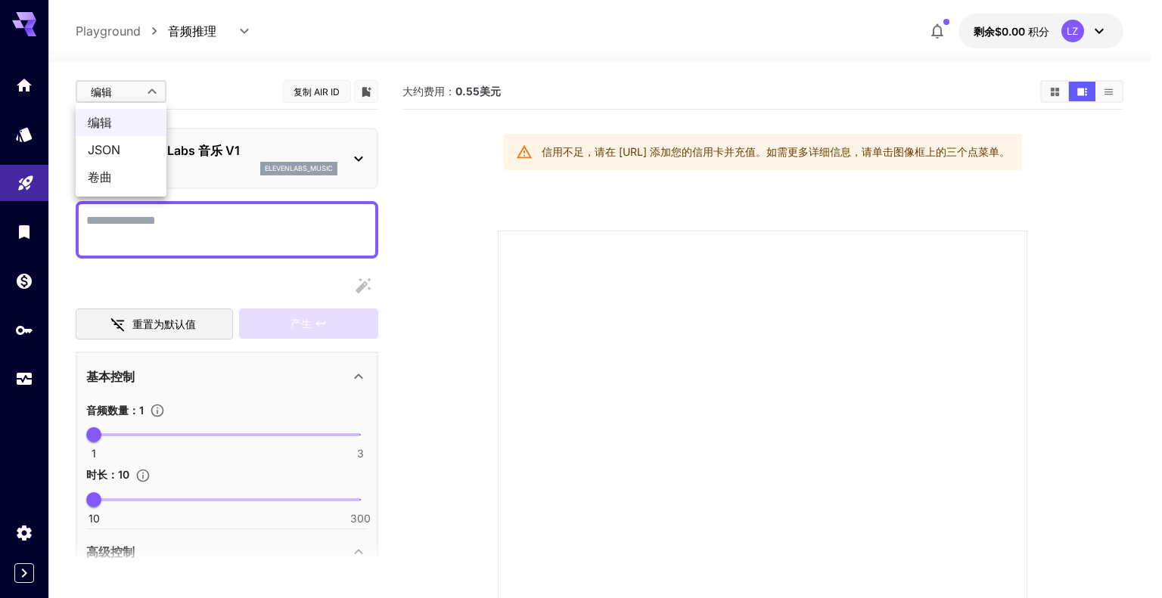
click at [123, 89] on div at bounding box center [581, 299] width 1162 height 598
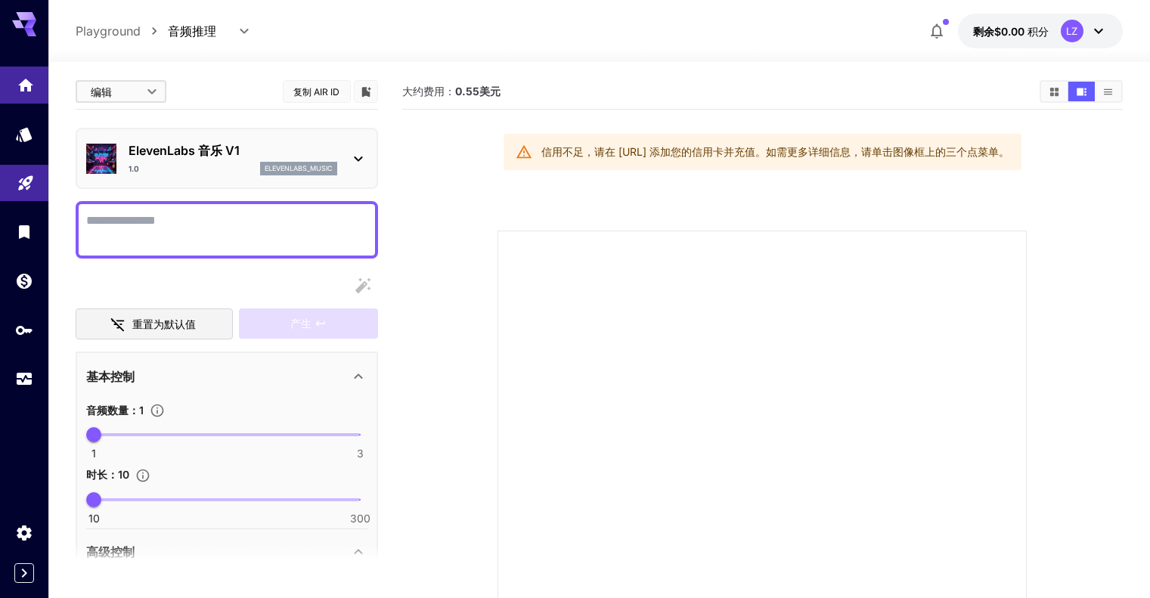
click at [27, 91] on link at bounding box center [24, 85] width 48 height 37
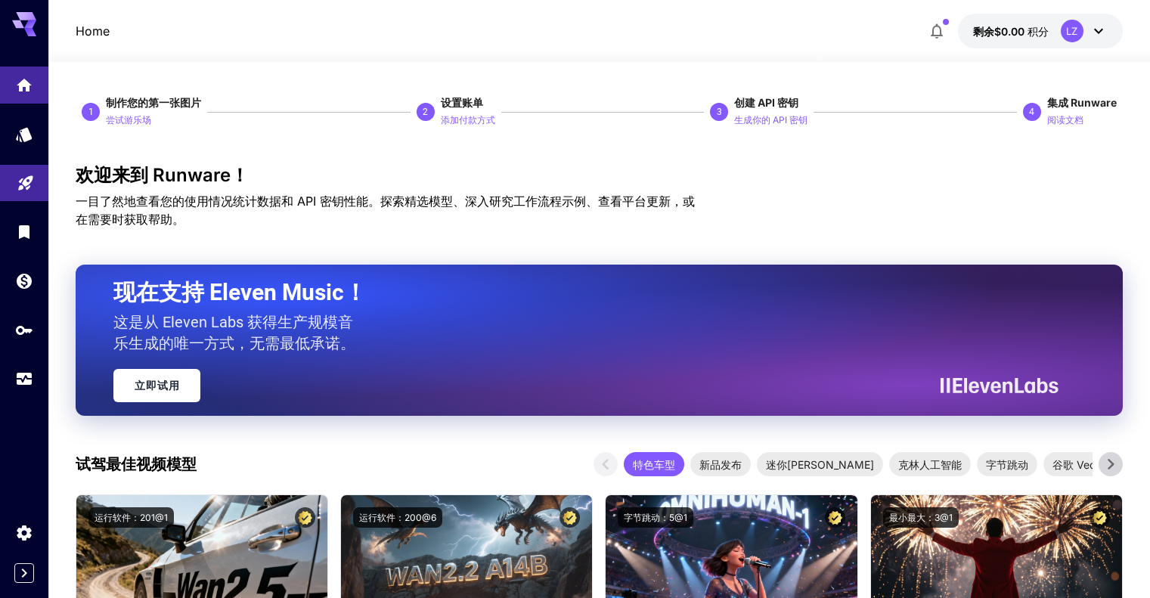
click at [927, 28] on button "button" at bounding box center [937, 31] width 30 height 30
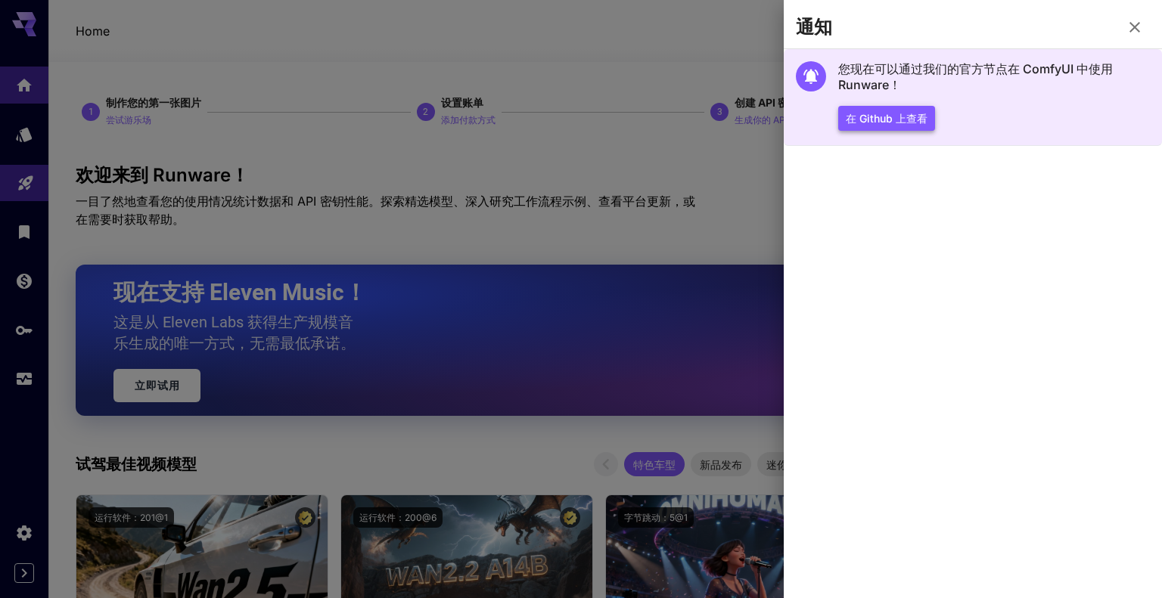
click at [896, 114] on font "在 Github 上查看" at bounding box center [887, 118] width 82 height 13
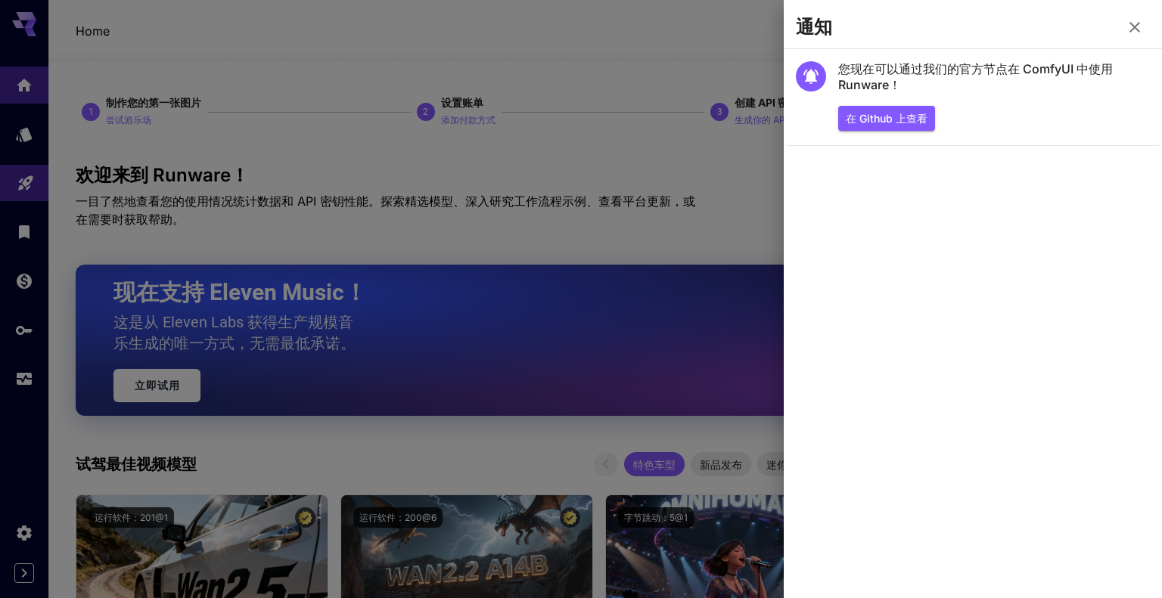
click at [1130, 22] on icon "button" at bounding box center [1134, 27] width 18 height 18
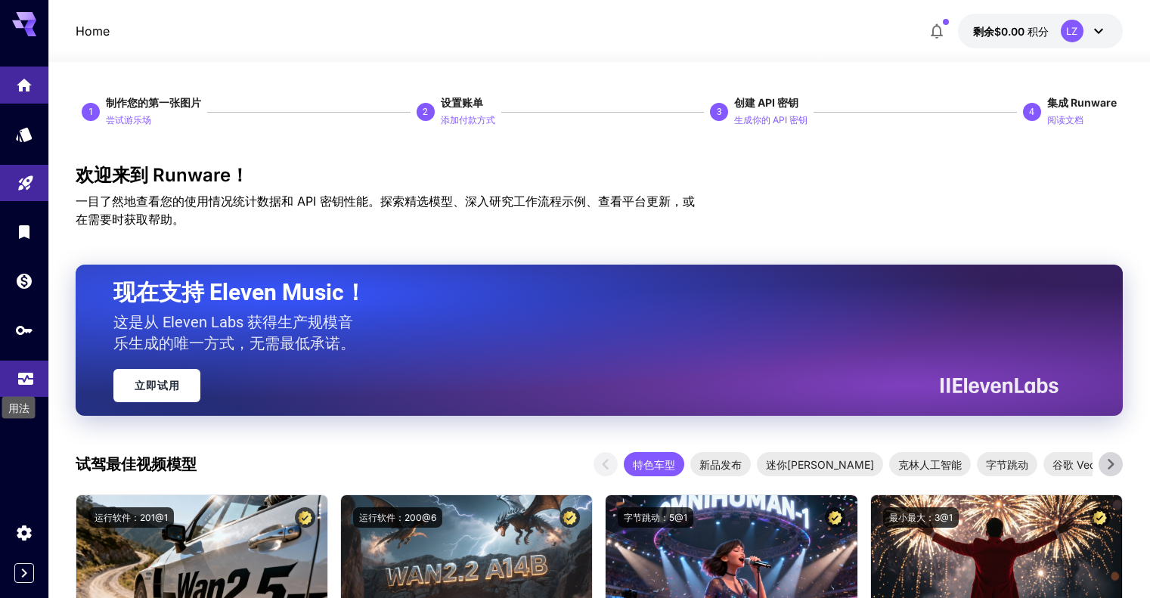
click at [22, 376] on icon "用法" at bounding box center [25, 372] width 15 height 8
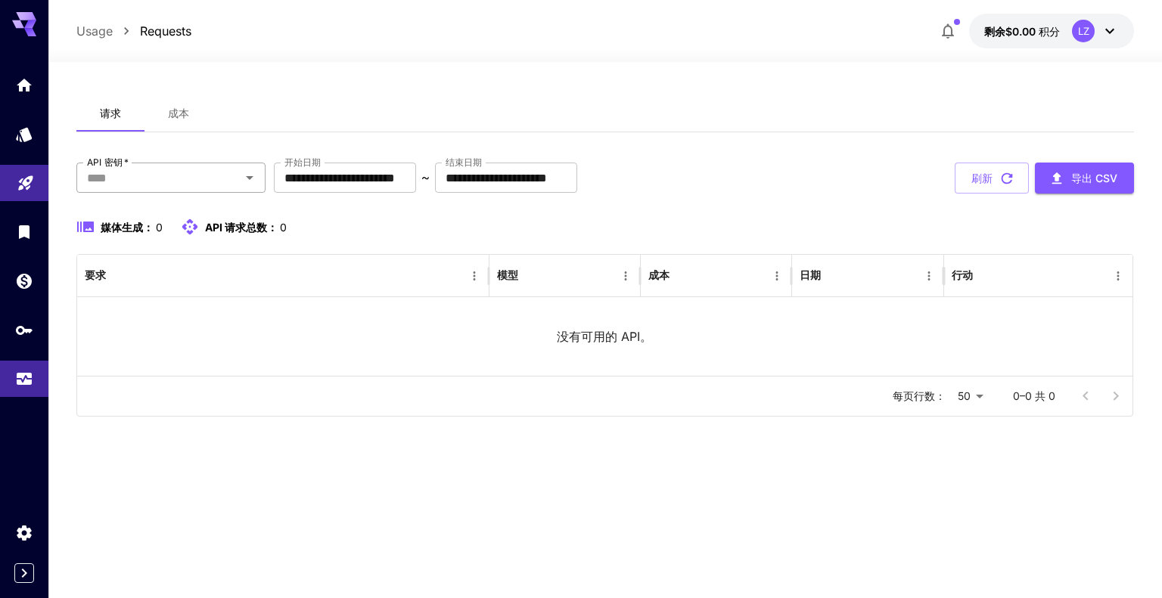
click at [231, 175] on input "API 密钥   *" at bounding box center [158, 177] width 155 height 21
click at [180, 116] on font "成本" at bounding box center [178, 113] width 21 height 13
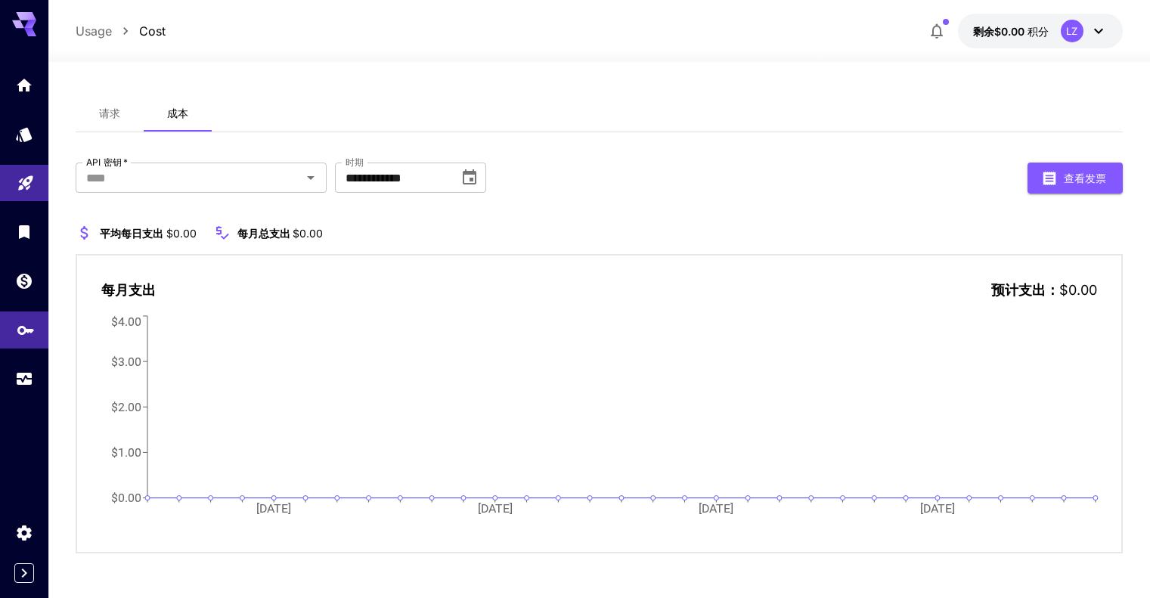
click at [12, 326] on link at bounding box center [24, 330] width 48 height 37
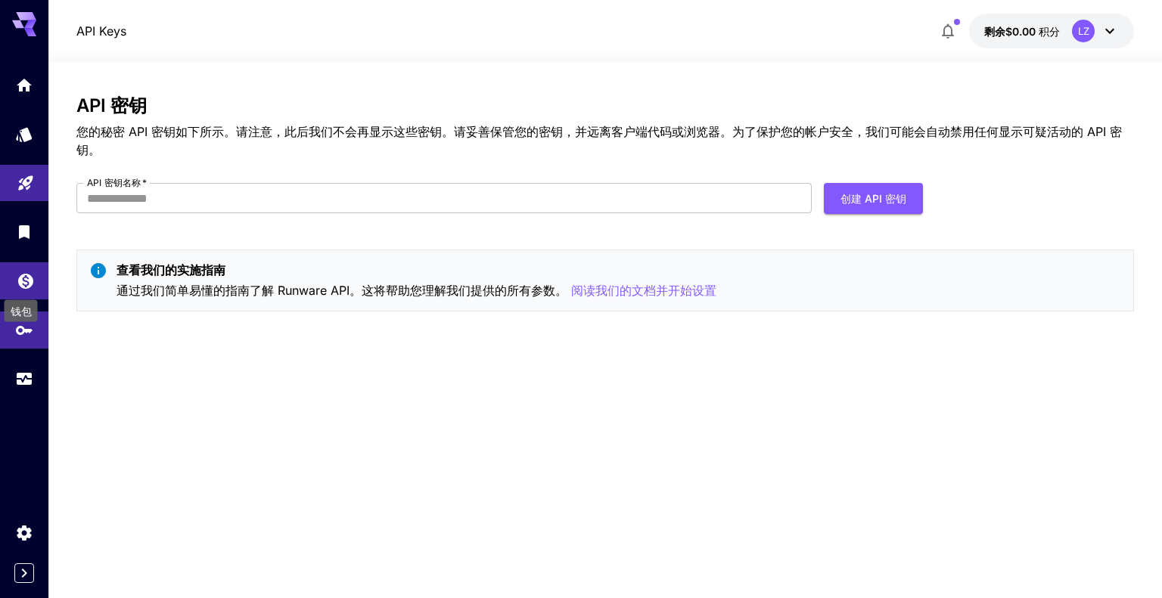
click at [18, 273] on icon "钱包" at bounding box center [26, 277] width 18 height 18
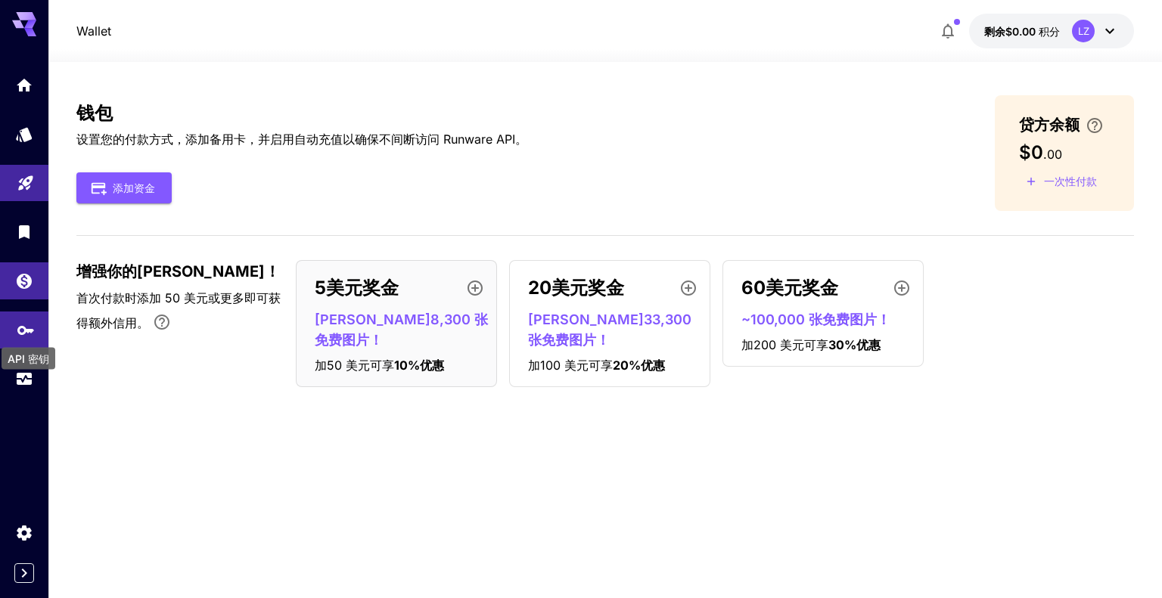
click at [25, 322] on icon "API 密钥" at bounding box center [26, 325] width 18 height 18
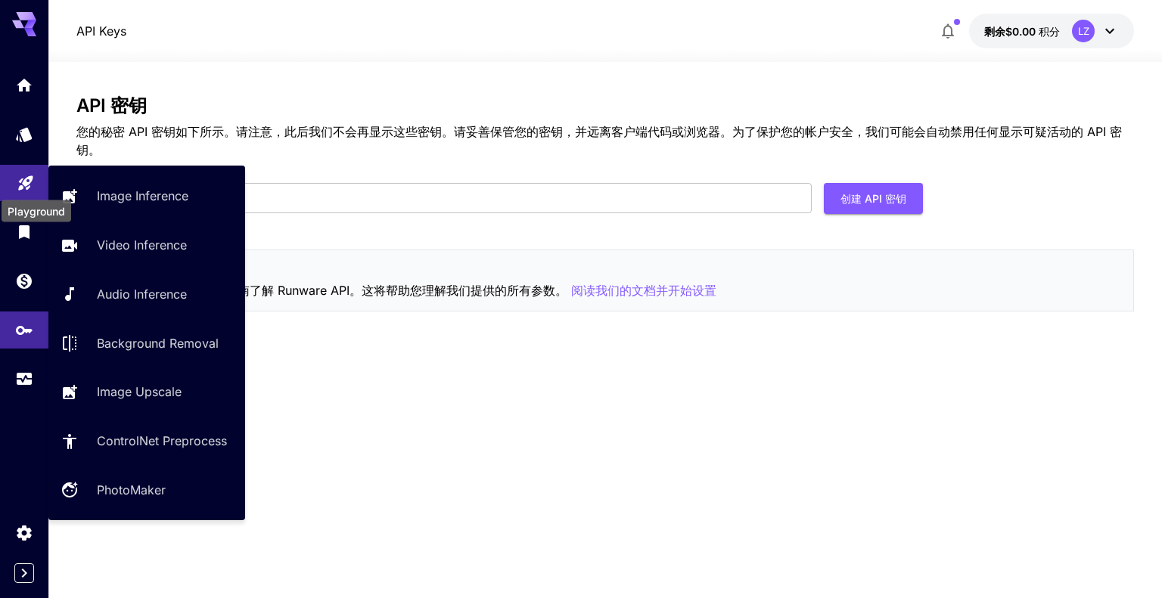
click at [29, 185] on icon "操场" at bounding box center [26, 178] width 18 height 18
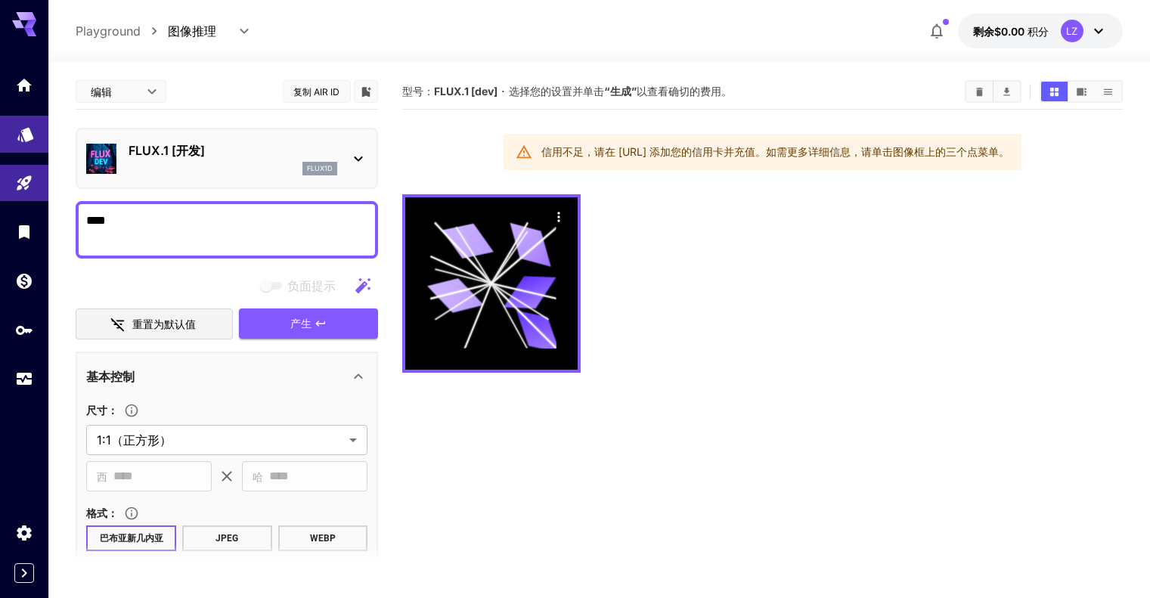
click at [29, 141] on body "**********" at bounding box center [575, 359] width 1150 height 718
click at [26, 128] on icon "模型" at bounding box center [25, 130] width 16 height 14
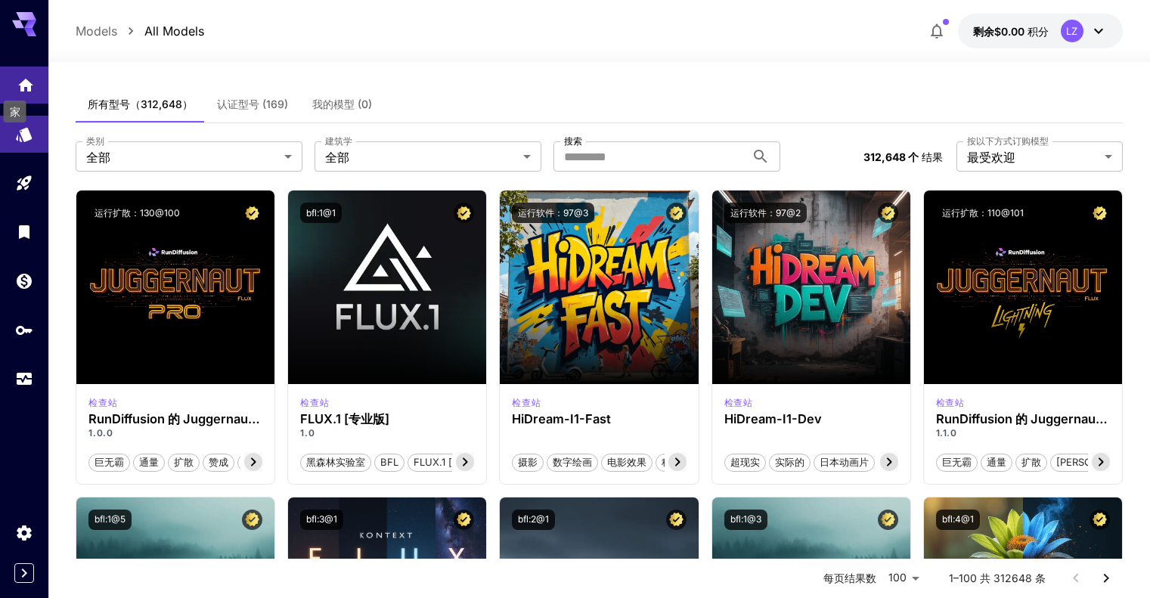
click at [23, 81] on icon "家" at bounding box center [25, 82] width 15 height 13
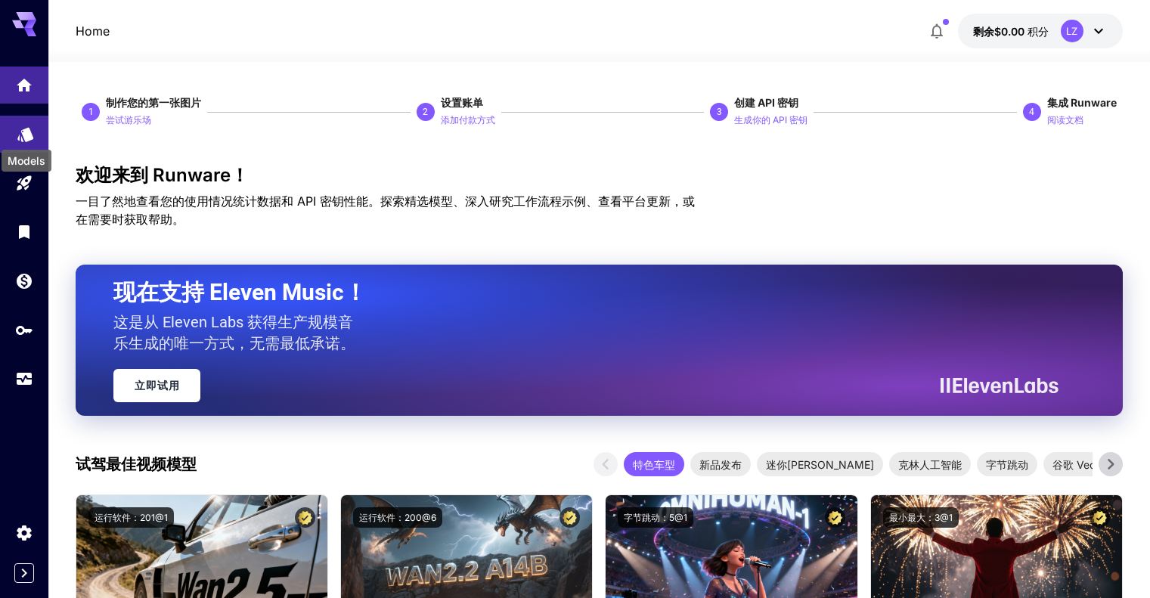
click at [27, 135] on icon "模型" at bounding box center [25, 130] width 16 height 14
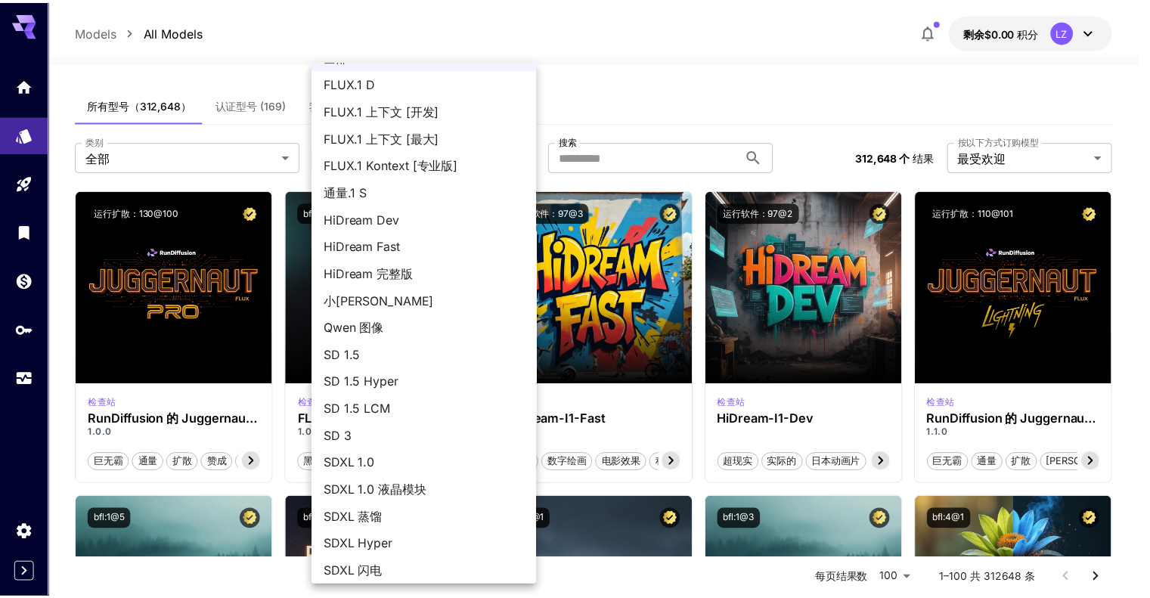
scroll to position [58, 0]
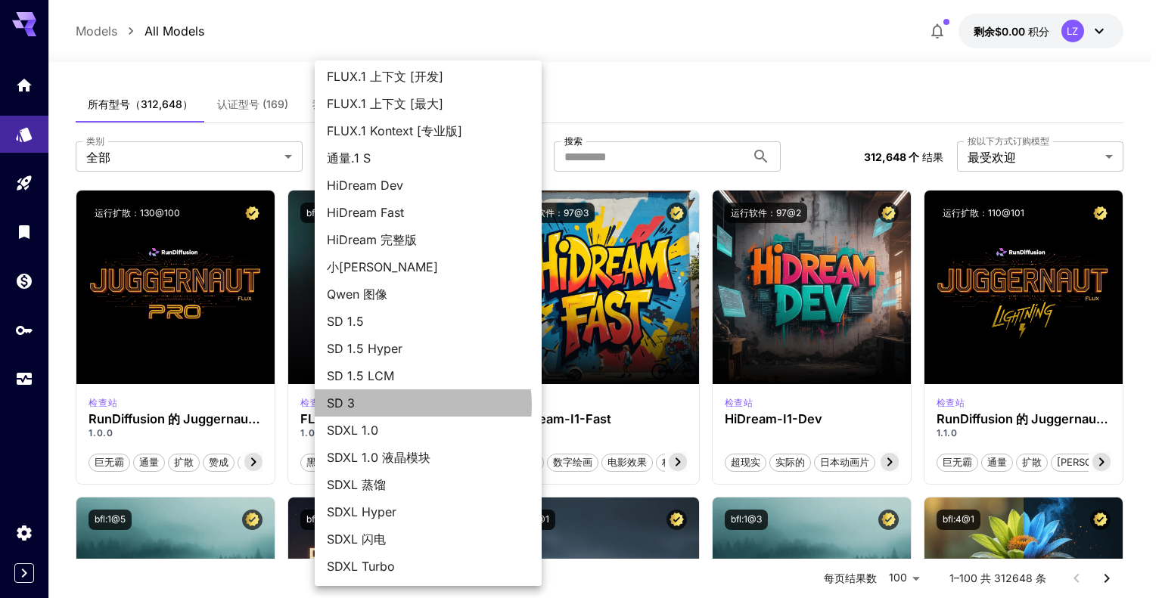
click at [401, 405] on span "SD 3" at bounding box center [428, 403] width 203 height 18
type input "***"
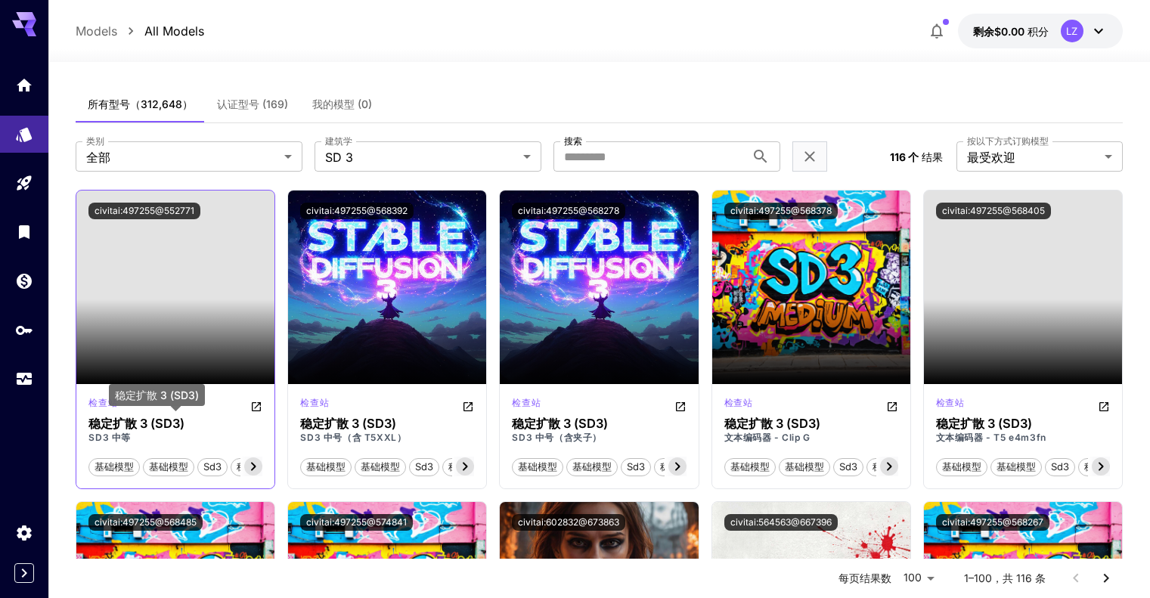
click at [194, 422] on h3 "稳定扩散 3 (SD3)" at bounding box center [175, 424] width 174 height 14
click at [169, 422] on font "稳定扩散 3 (SD3)" at bounding box center [136, 423] width 96 height 15
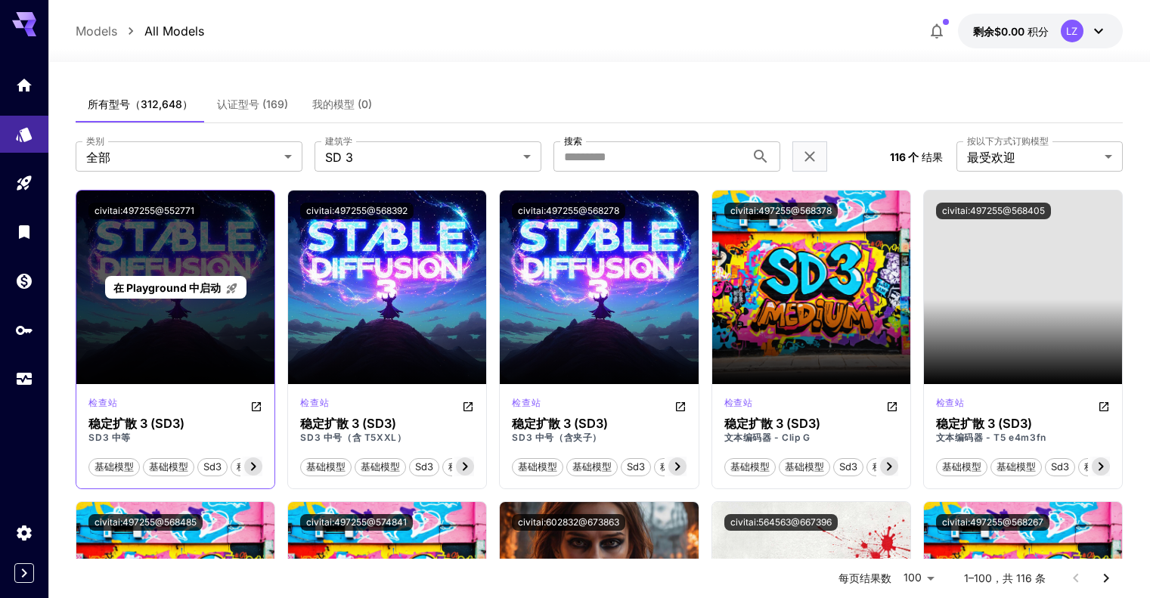
click at [151, 247] on div "在 Playground 中启动" at bounding box center [175, 288] width 198 height 194
click at [134, 287] on font "在 Playground 中启动" at bounding box center [166, 287] width 107 height 13
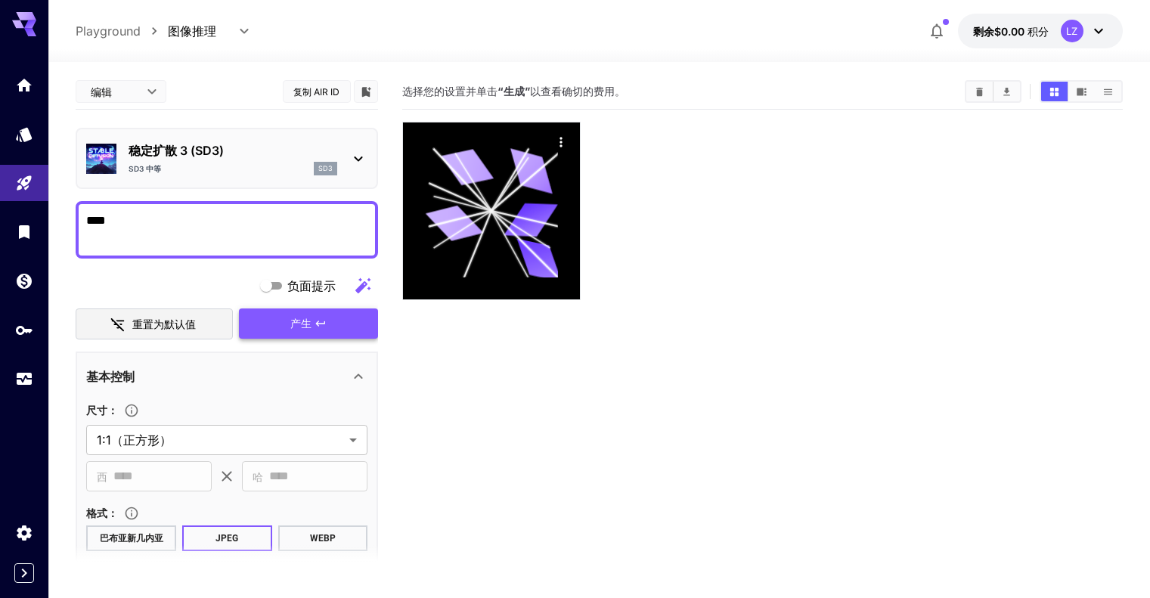
click at [298, 321] on font "产生" at bounding box center [300, 323] width 21 height 13
